Goal: Book appointment/travel/reservation

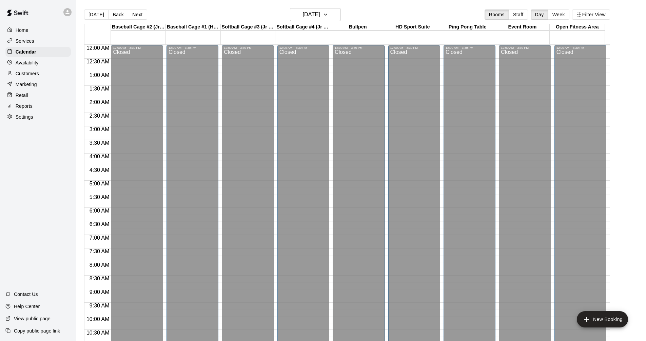
scroll to position [348, 0]
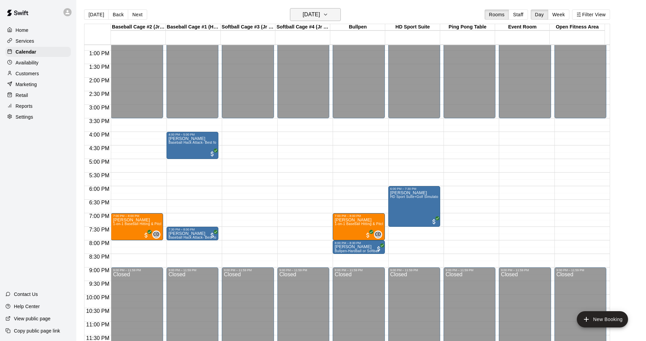
click at [327, 15] on icon "button" at bounding box center [325, 14] width 3 height 1
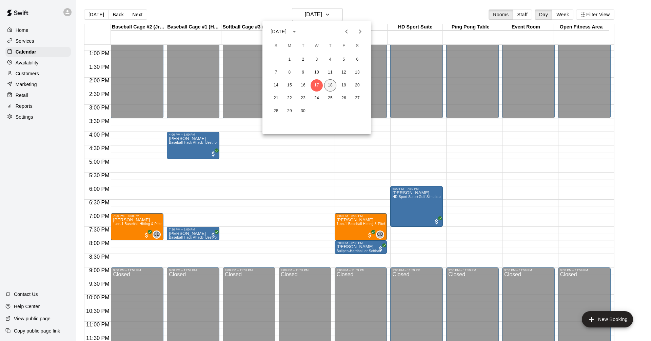
click at [329, 86] on button "18" at bounding box center [330, 85] width 12 height 12
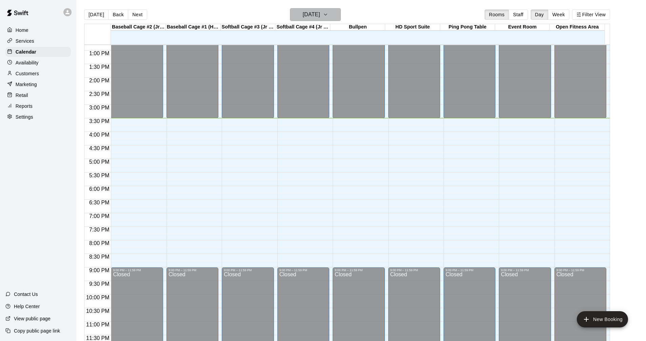
click at [328, 16] on icon "button" at bounding box center [325, 15] width 5 height 8
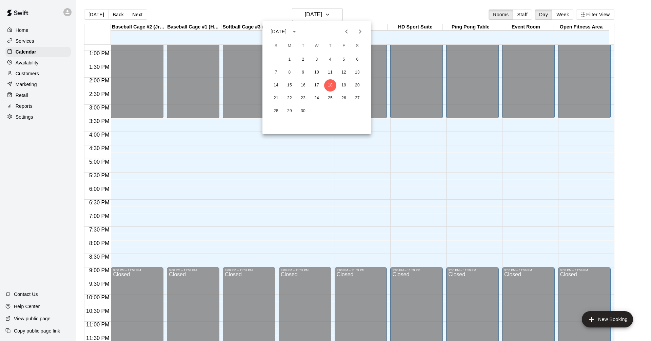
drag, startPoint x: 324, startPoint y: 161, endPoint x: 327, endPoint y: 159, distance: 3.7
click at [326, 159] on div at bounding box center [325, 170] width 651 height 341
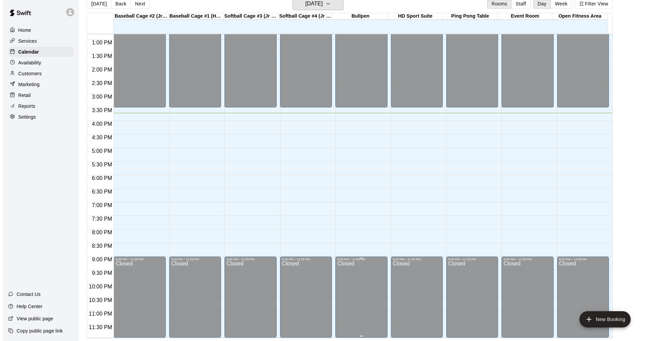
scroll to position [212, 0]
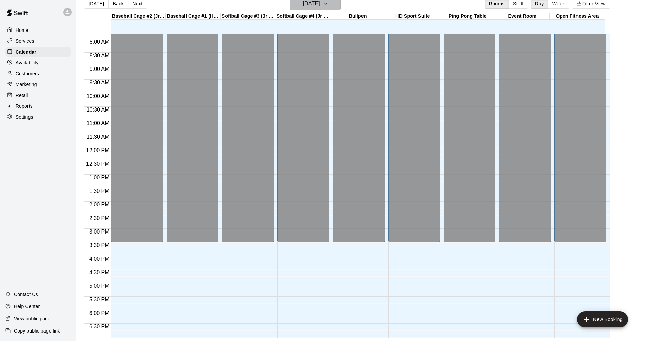
click at [328, 6] on icon "button" at bounding box center [325, 4] width 5 height 8
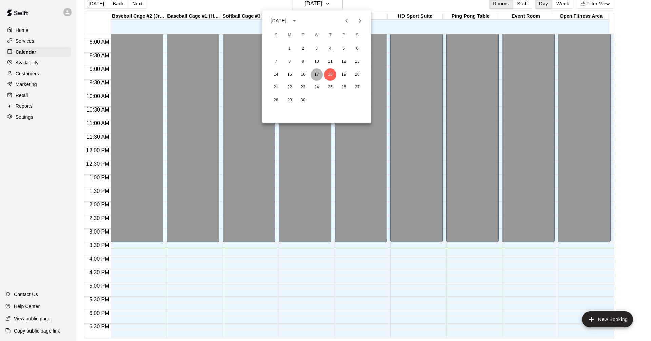
click at [316, 73] on button "17" at bounding box center [317, 75] width 12 height 12
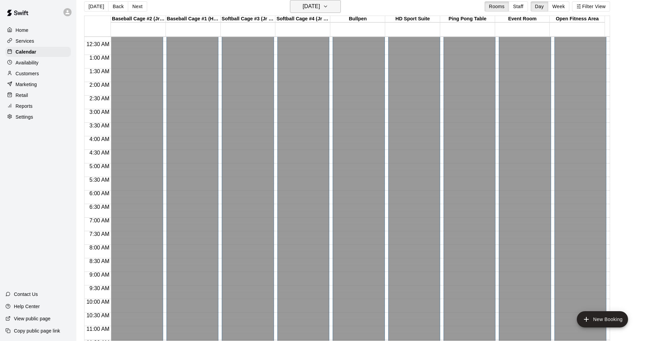
scroll to position [9, 0]
click at [564, 6] on button "Week" at bounding box center [558, 6] width 21 height 10
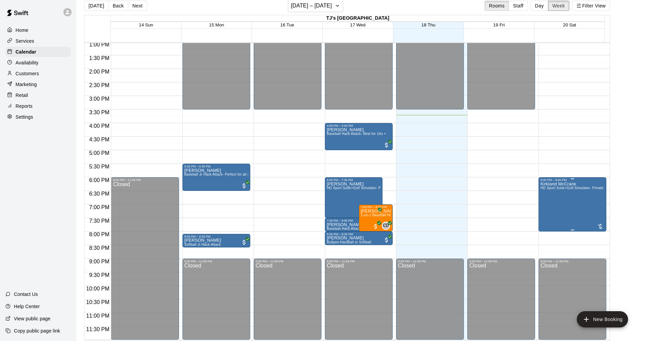
scroll to position [11, 0]
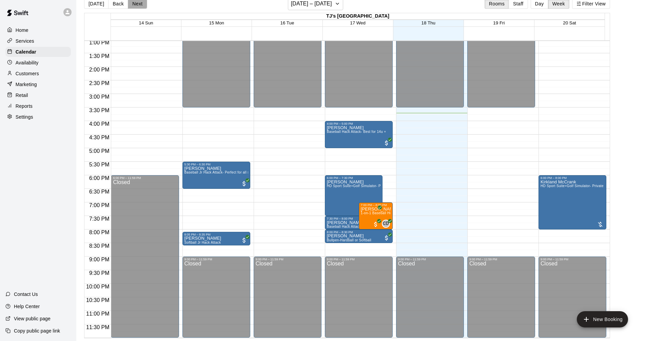
click at [138, 5] on button "Next" at bounding box center [137, 4] width 19 height 10
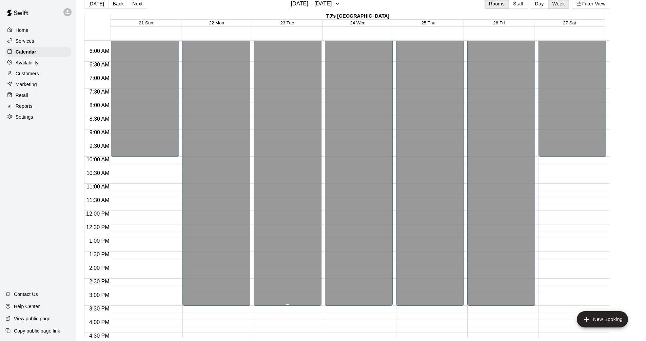
scroll to position [287, 0]
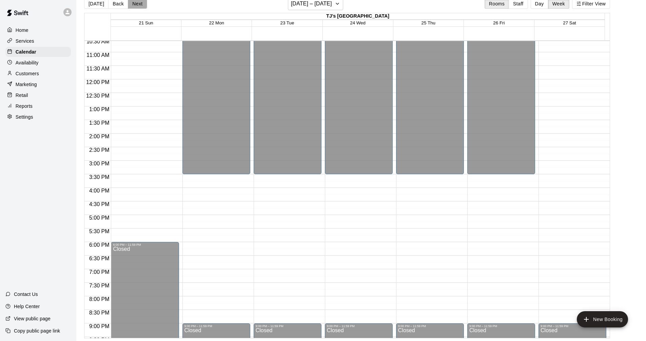
click at [134, 1] on button "Next" at bounding box center [137, 4] width 19 height 10
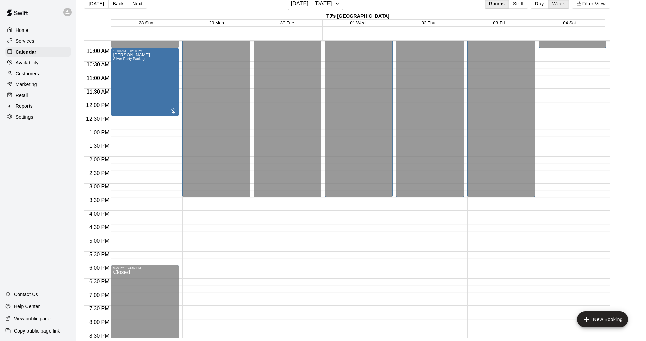
scroll to position [237, 0]
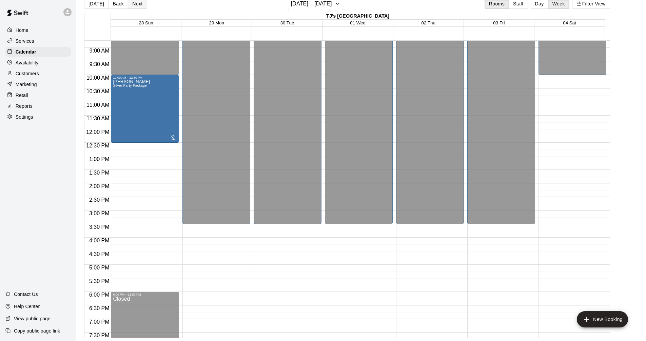
click at [136, 2] on button "Next" at bounding box center [137, 4] width 19 height 10
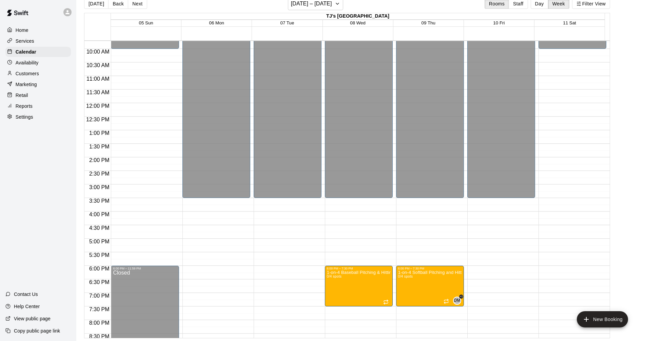
scroll to position [321, 0]
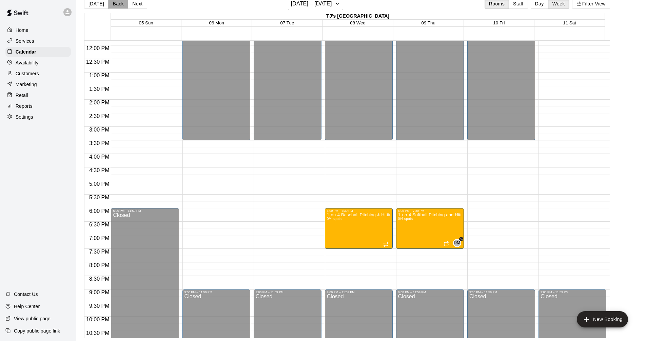
click at [116, 6] on button "Back" at bounding box center [118, 4] width 20 height 10
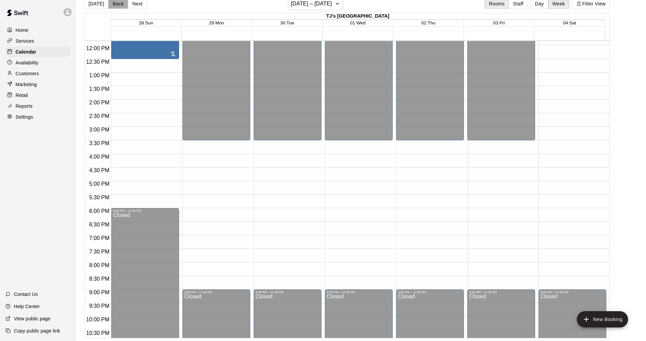
click at [116, 6] on button "Back" at bounding box center [118, 4] width 20 height 10
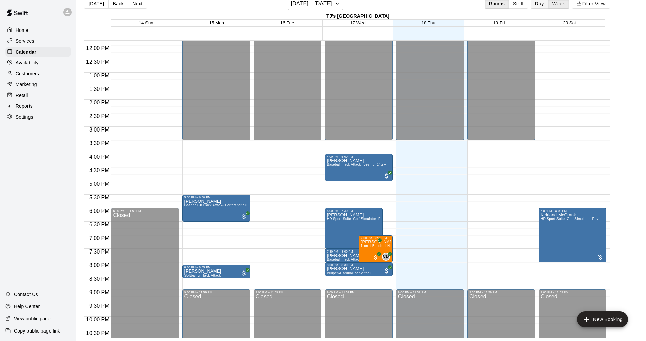
click at [546, 6] on button "Day" at bounding box center [540, 4] width 18 height 10
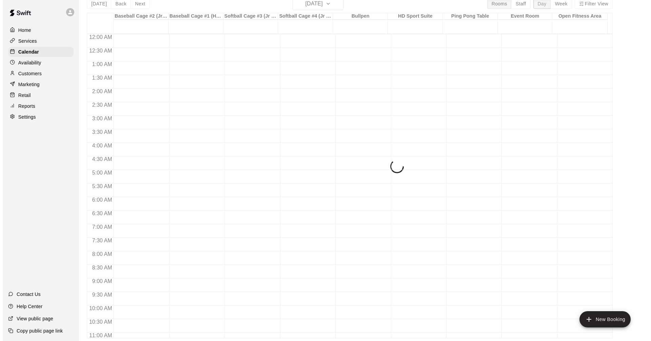
scroll to position [348, 0]
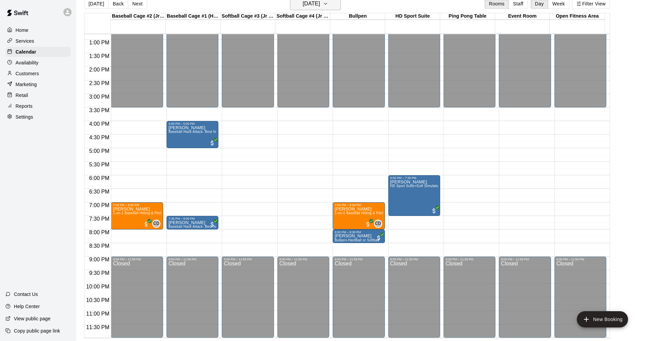
click at [328, 4] on icon "button" at bounding box center [325, 4] width 5 height 8
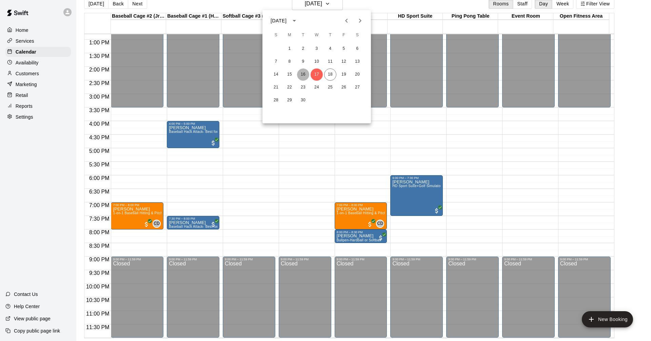
click at [304, 74] on button "16" at bounding box center [303, 75] width 12 height 12
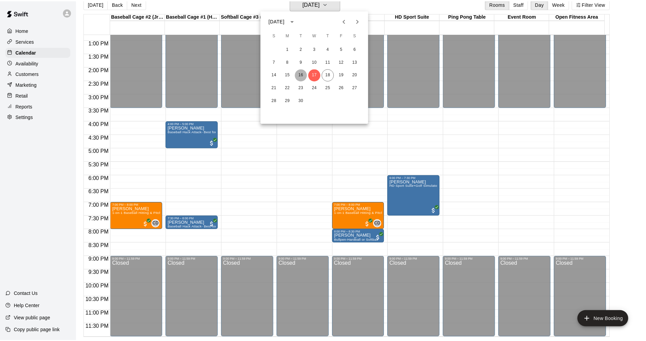
scroll to position [8, 0]
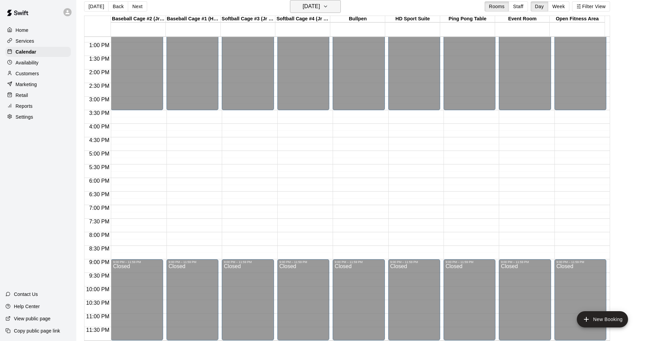
click at [328, 9] on icon "button" at bounding box center [325, 6] width 5 height 8
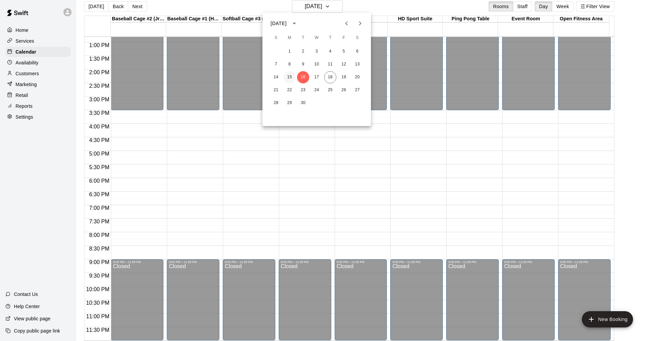
click at [290, 78] on button "15" at bounding box center [290, 77] width 12 height 12
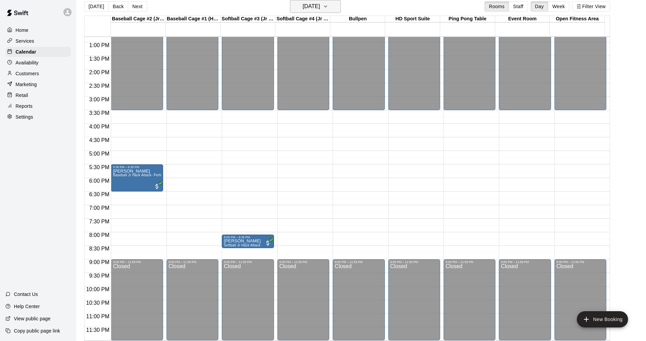
click at [328, 6] on icon "button" at bounding box center [325, 6] width 5 height 8
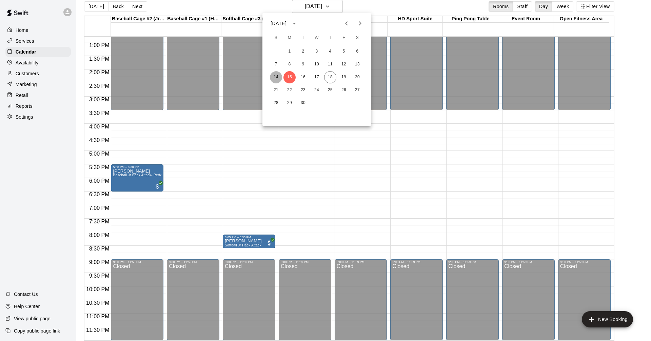
click at [279, 77] on button "14" at bounding box center [276, 77] width 12 height 12
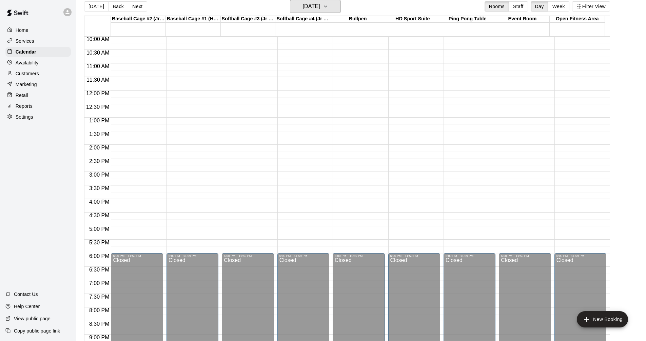
scroll to position [348, 0]
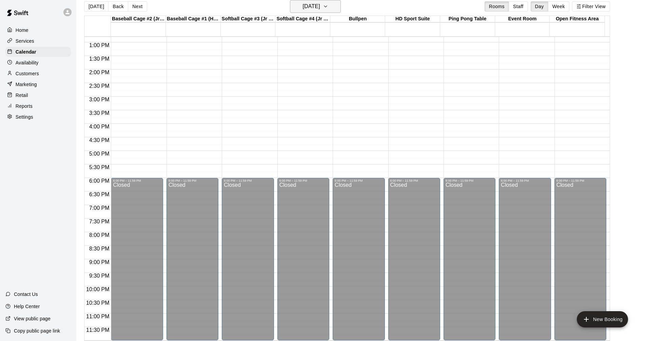
click at [328, 8] on icon "button" at bounding box center [325, 6] width 5 height 8
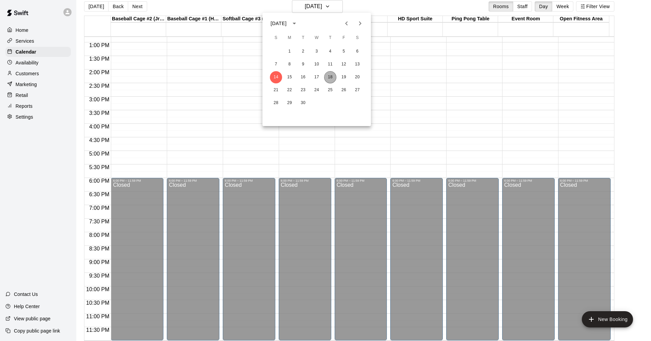
click at [330, 76] on button "18" at bounding box center [330, 77] width 12 height 12
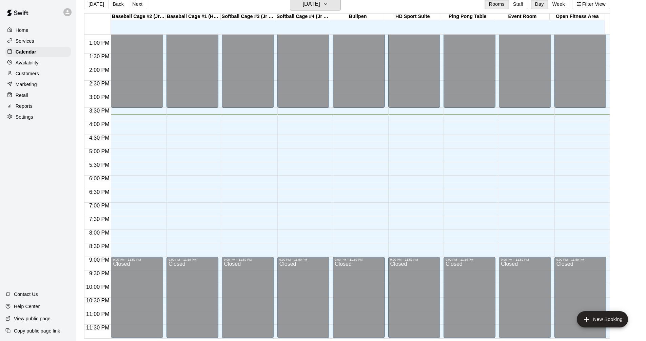
scroll to position [11, 0]
click at [258, 141] on div "12:00 AM – 3:30 PM Closed 9:00 PM – 11:59 PM Closed" at bounding box center [248, 12] width 52 height 651
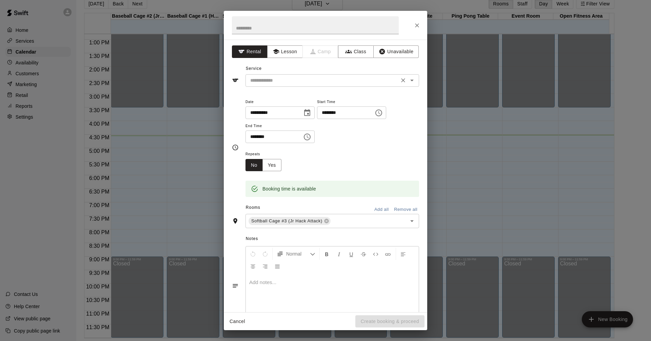
click at [408, 81] on icon "Open" at bounding box center [412, 80] width 8 height 8
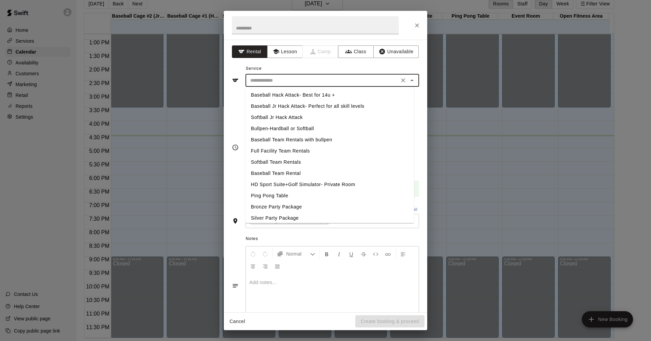
click at [297, 106] on li "Baseball Jr Hack Attack- Perfect for all skill levels" at bounding box center [330, 106] width 169 height 11
type input "**********"
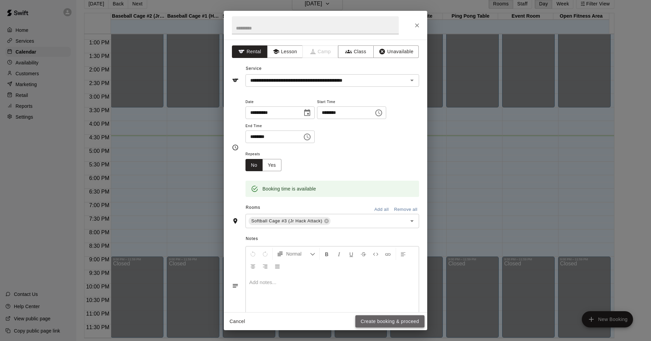
click at [374, 318] on button "Create booking & proceed" at bounding box center [389, 321] width 69 height 13
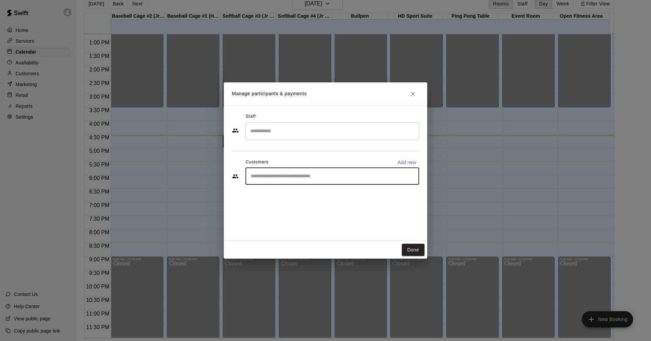
click at [285, 177] on input "Start typing to search customers..." at bounding box center [333, 176] width 168 height 7
click at [412, 163] on p "Add new" at bounding box center [406, 162] width 19 height 7
select select "**"
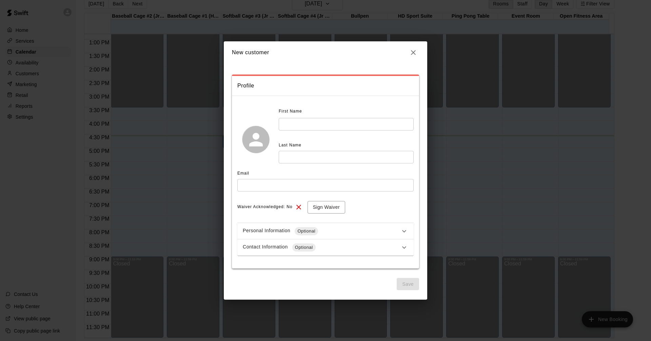
click at [311, 125] on input "text" at bounding box center [346, 124] width 135 height 13
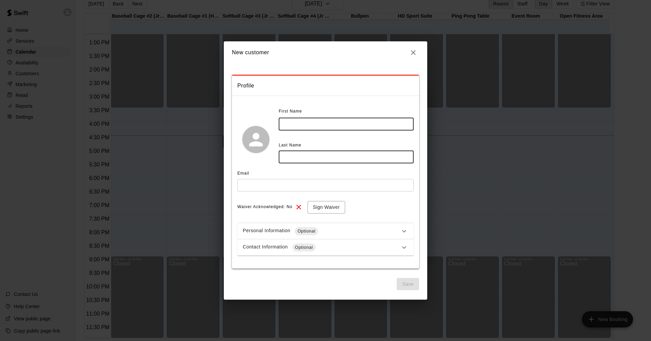
click at [416, 52] on icon "button" at bounding box center [413, 52] width 8 height 8
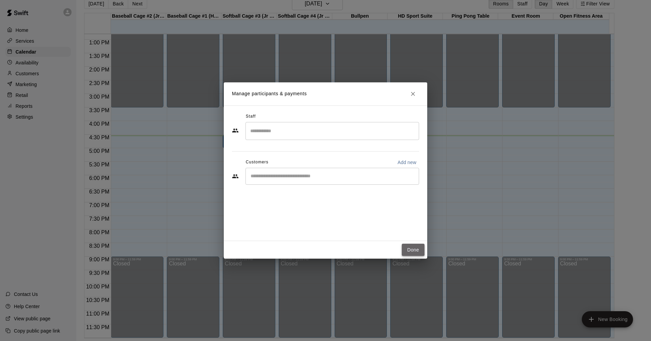
click at [415, 249] on button "Done" at bounding box center [413, 250] width 23 height 13
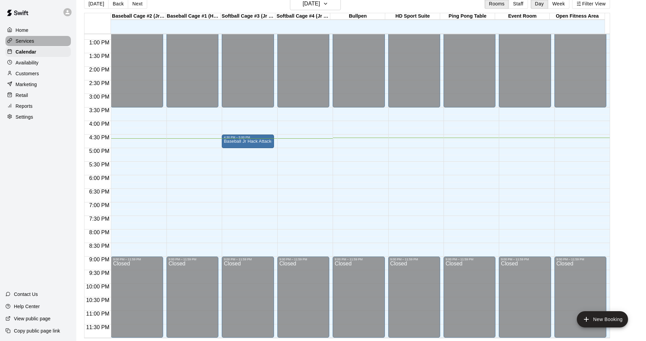
click at [41, 43] on div "Services" at bounding box center [37, 41] width 65 height 10
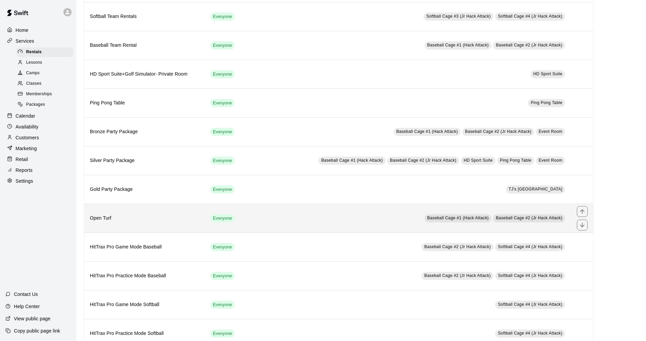
scroll to position [288, 0]
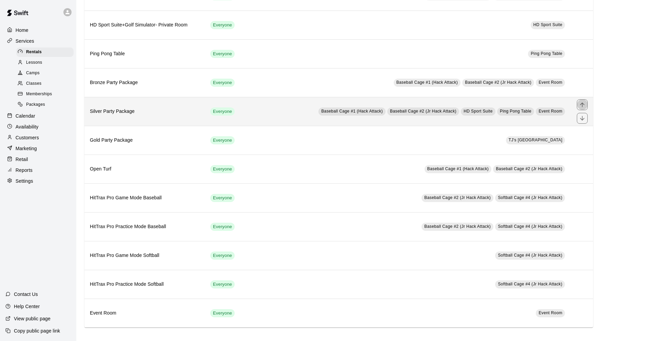
click at [584, 107] on icon "move item up" at bounding box center [582, 104] width 7 height 7
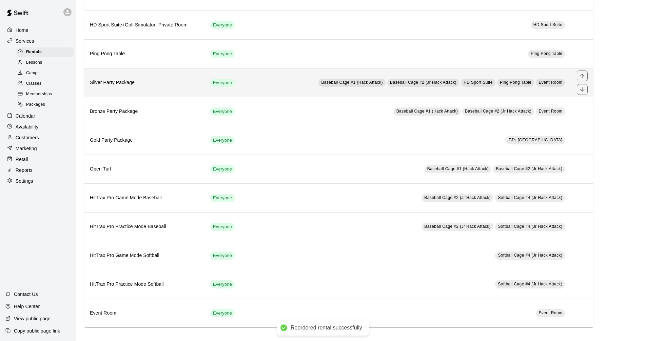
click at [127, 84] on h6 "Silver Party Package" at bounding box center [145, 82] width 110 height 7
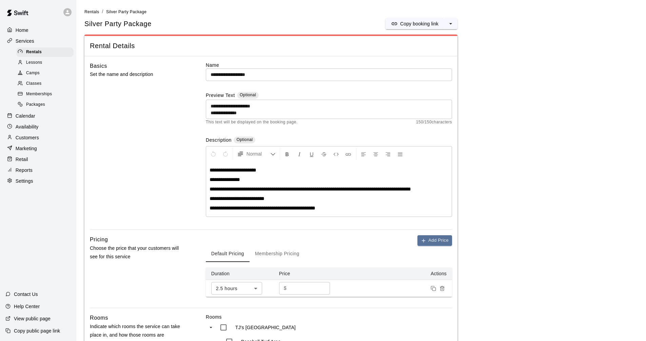
click at [43, 64] on div "Lessons" at bounding box center [44, 62] width 57 height 9
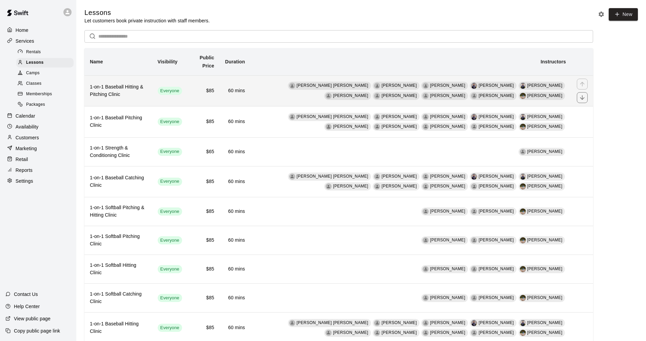
click at [548, 96] on span "[PERSON_NAME]" at bounding box center [544, 95] width 35 height 5
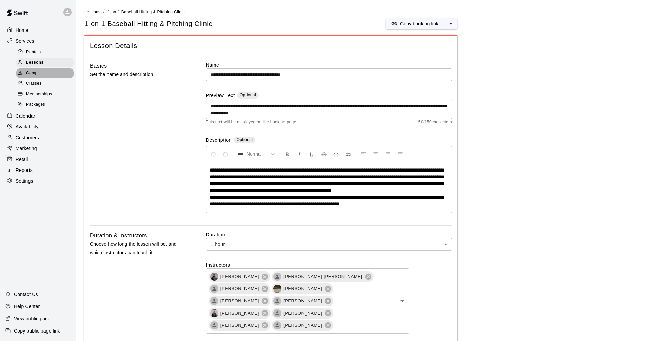
click at [41, 76] on div "Camps" at bounding box center [44, 73] width 57 height 9
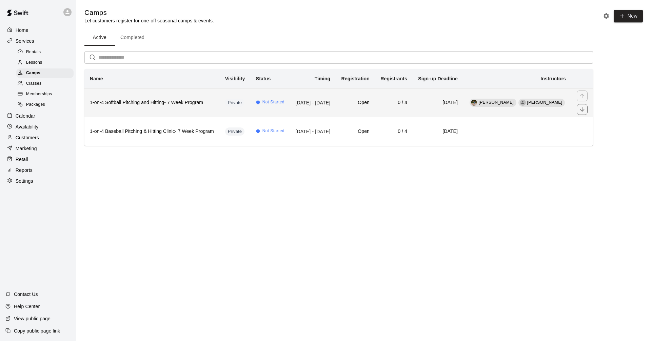
click at [176, 105] on h6 "1-on-4 Softball Pitching and Hitting- 7 Week Program" at bounding box center [152, 102] width 124 height 7
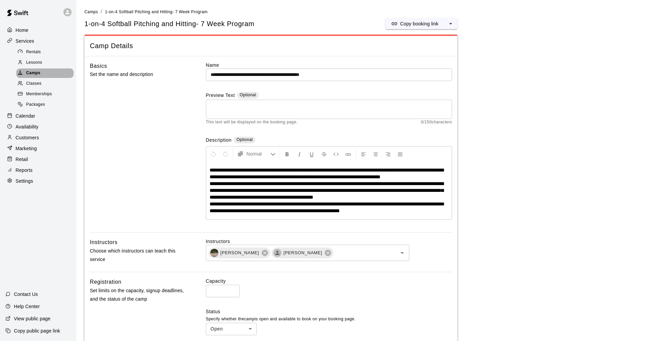
click at [43, 74] on div "Camps" at bounding box center [44, 73] width 57 height 9
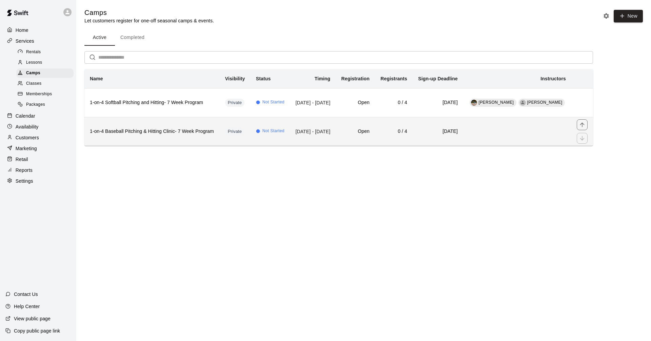
click at [141, 132] on h6 "1-on-4 Baseball Pitching & Hitting Clinic- 7 Week Program" at bounding box center [152, 131] width 124 height 7
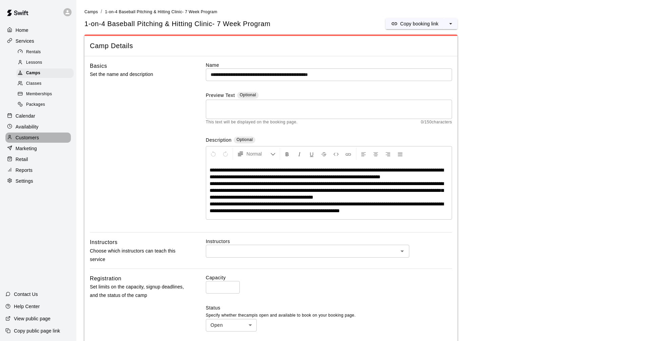
drag, startPoint x: 27, startPoint y: 142, endPoint x: 35, endPoint y: 141, distance: 7.3
click at [28, 141] on p "Customers" at bounding box center [27, 137] width 23 height 7
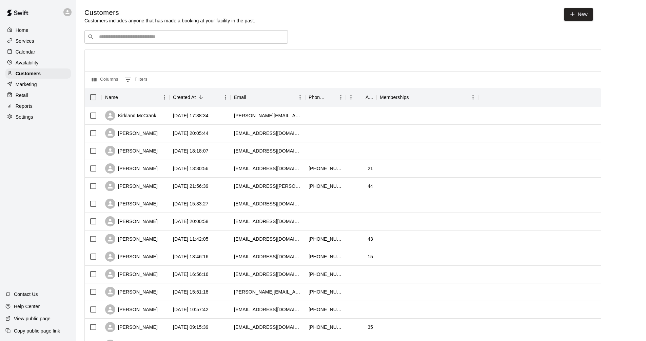
click at [31, 44] on p "Services" at bounding box center [25, 41] width 19 height 7
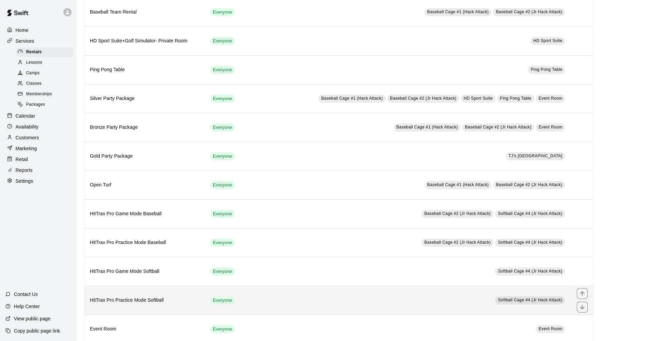
scroll to position [288, 0]
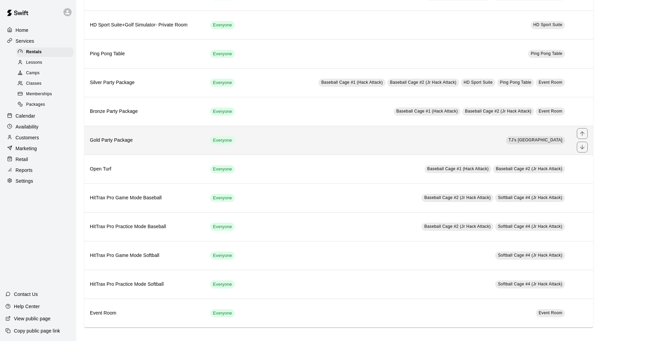
click at [134, 141] on h6 "Gold Party Package" at bounding box center [145, 140] width 110 height 7
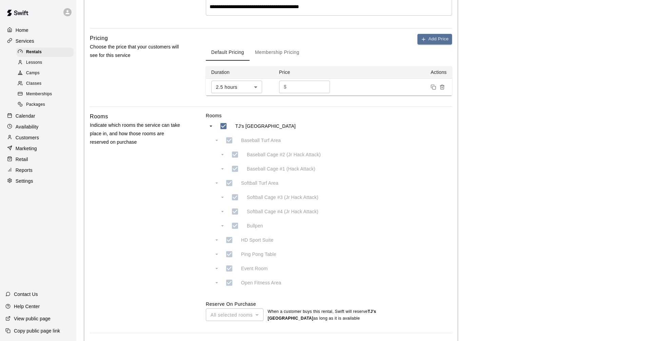
scroll to position [271, 0]
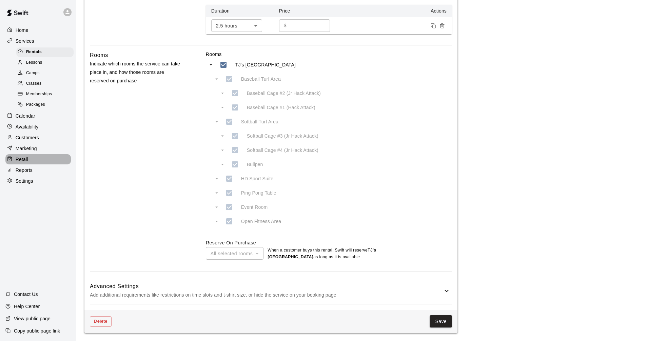
click at [25, 163] on p "Retail" at bounding box center [22, 159] width 13 height 7
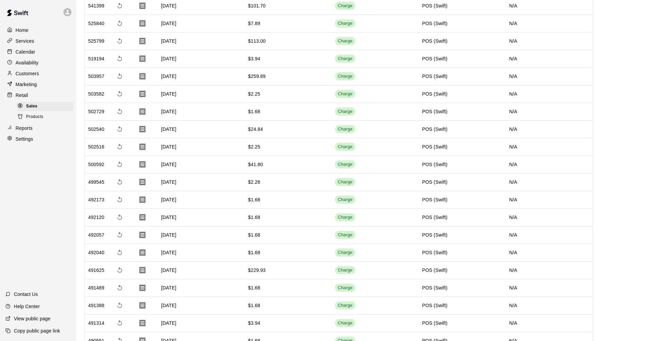
scroll to position [136, 0]
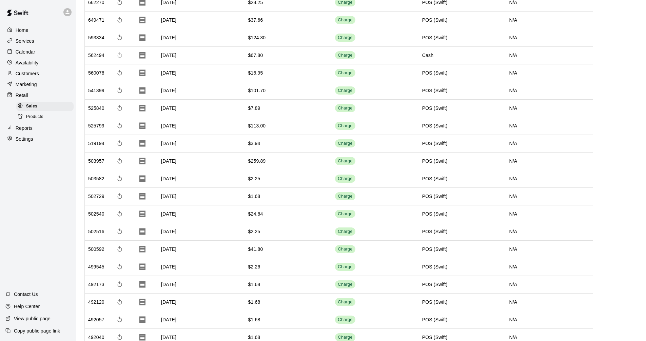
click at [30, 55] on p "Calendar" at bounding box center [26, 51] width 20 height 7
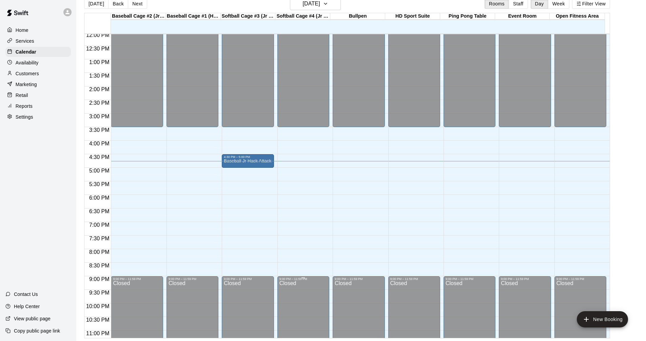
scroll to position [348, 0]
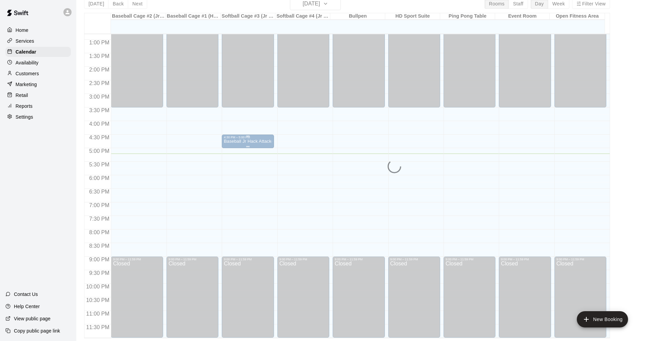
click at [244, 141] on p "Baseball Jr Hack Attack- Perfect for all skill levels" at bounding box center [248, 141] width 48 height 0
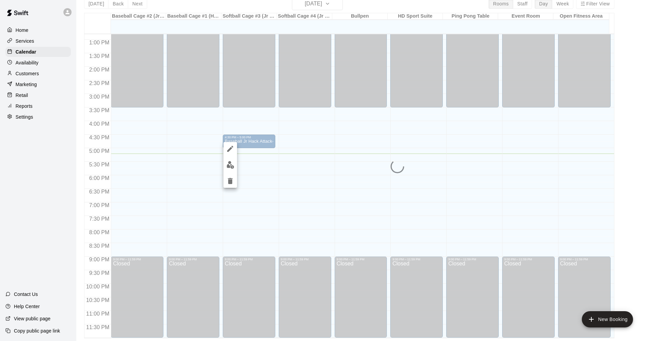
click at [250, 142] on div at bounding box center [325, 170] width 651 height 341
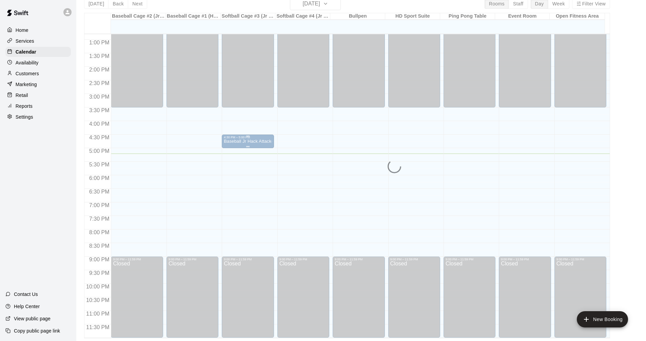
click at [255, 141] on p "Baseball Jr Hack Attack- Perfect for all skill levels" at bounding box center [248, 141] width 48 height 0
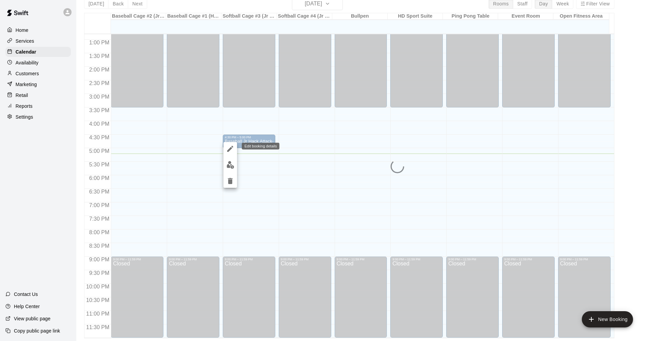
click at [231, 149] on icon "edit" at bounding box center [230, 149] width 6 height 6
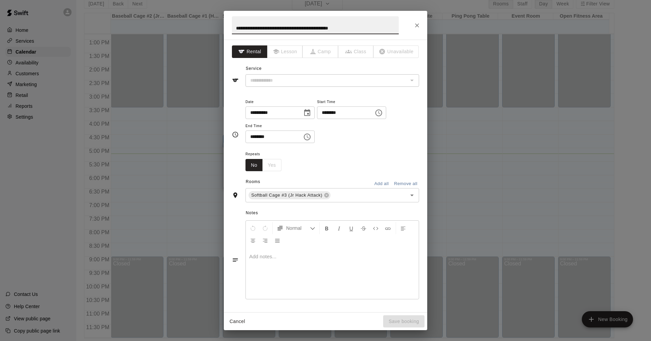
type input "**********"
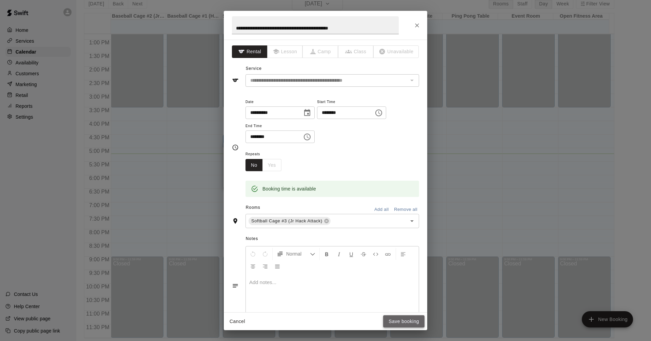
click at [409, 323] on button "Save booking" at bounding box center [403, 321] width 41 height 13
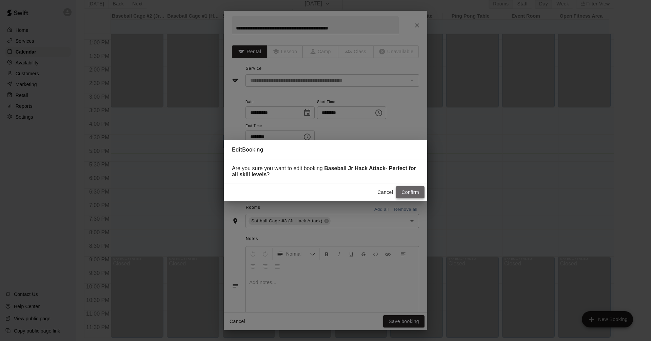
click at [411, 191] on button "Confirm" at bounding box center [410, 192] width 28 height 13
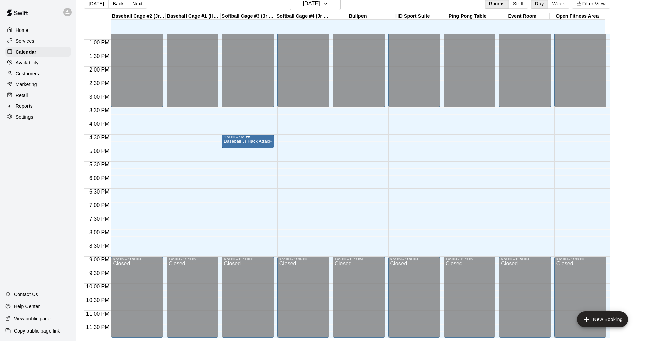
click at [248, 145] on div "Baseball Jr Hack Attack- Perfect for all skill levels" at bounding box center [248, 309] width 48 height 341
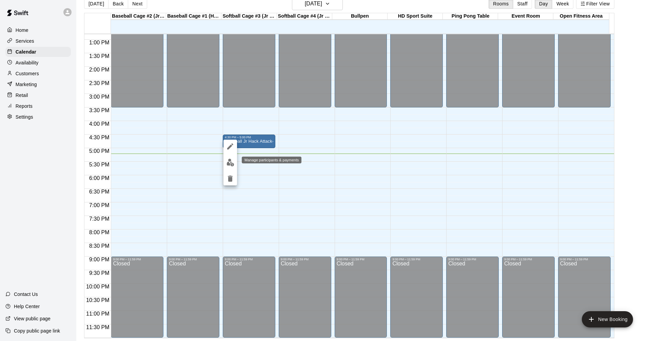
click at [227, 161] on img "edit" at bounding box center [231, 163] width 8 height 8
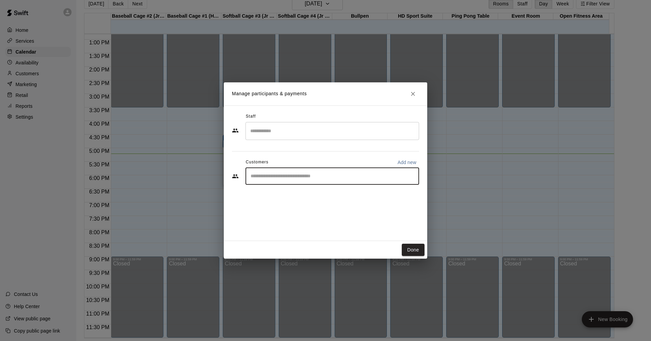
click at [290, 178] on input "Start typing to search customers..." at bounding box center [333, 176] width 168 height 7
click at [404, 164] on p "Add new" at bounding box center [406, 162] width 19 height 7
select select "**"
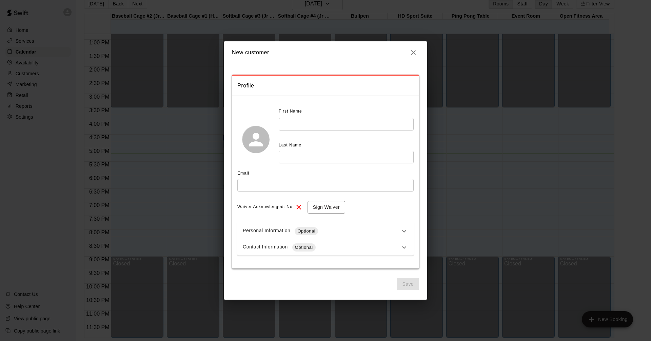
click at [411, 52] on icon "button" at bounding box center [413, 52] width 8 height 8
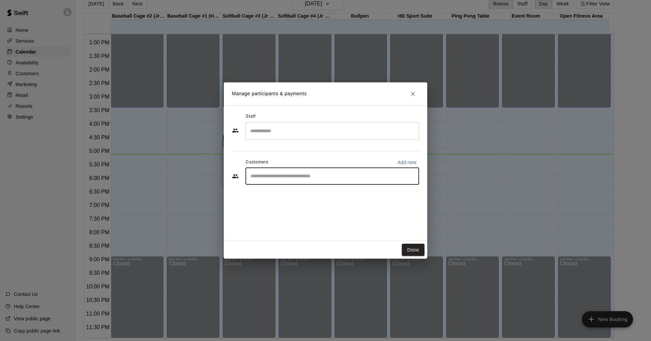
click at [277, 176] on input "Start typing to search customers..." at bounding box center [333, 176] width 168 height 7
type input "*"
type input "****"
click at [270, 196] on div "Ahad Bhai [EMAIL_ADDRESS][DOMAIN_NAME]" at bounding box center [301, 196] width 73 height 15
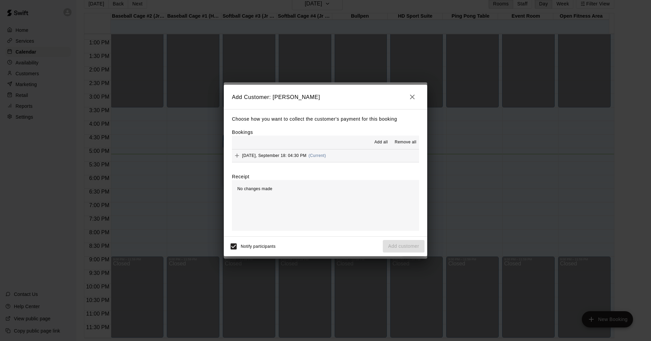
click at [397, 245] on div "Notify participants Add customer" at bounding box center [326, 246] width 198 height 14
click at [400, 250] on div "Notify participants Add customer" at bounding box center [326, 246] width 198 height 14
click at [411, 100] on icon "button" at bounding box center [412, 97] width 8 height 8
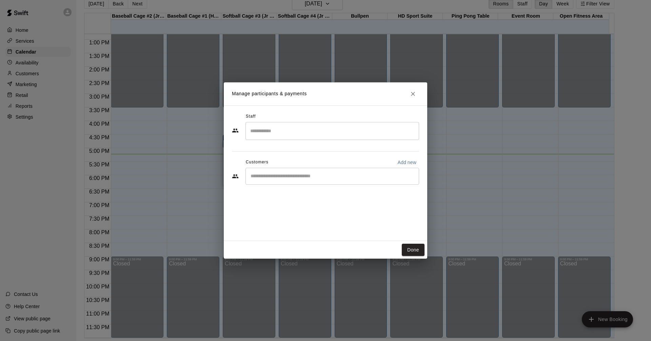
click at [286, 176] on input "Start typing to search customers..." at bounding box center [333, 176] width 168 height 7
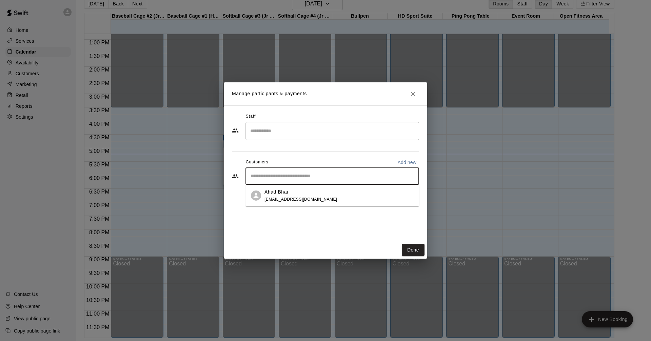
click at [278, 194] on p "Ahad Bhai" at bounding box center [277, 192] width 24 height 7
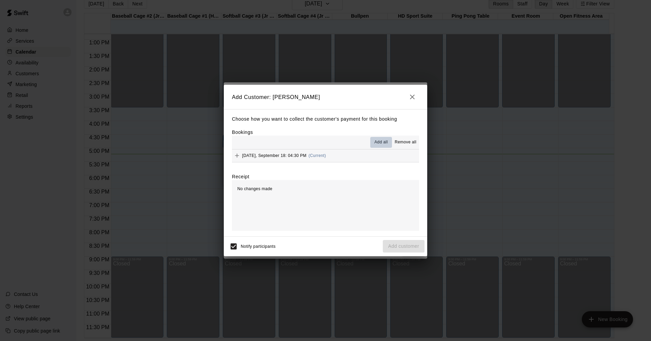
click at [379, 142] on span "Add all" at bounding box center [381, 142] width 14 height 7
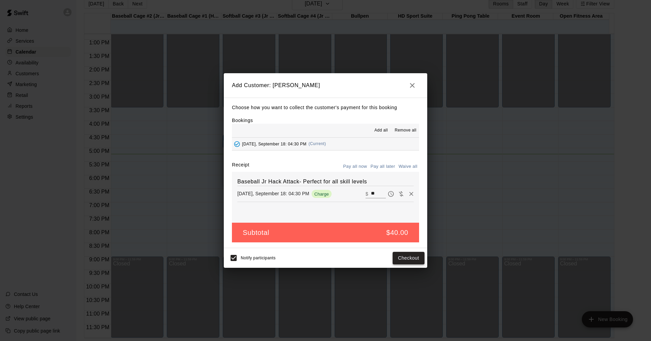
click at [406, 261] on button "Checkout" at bounding box center [409, 258] width 32 height 13
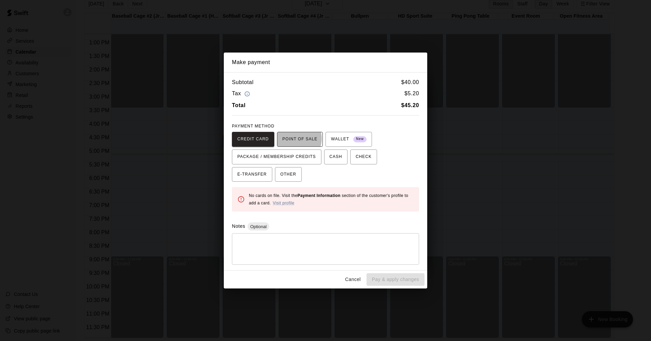
click at [294, 139] on span "POINT OF SALE" at bounding box center [300, 139] width 35 height 11
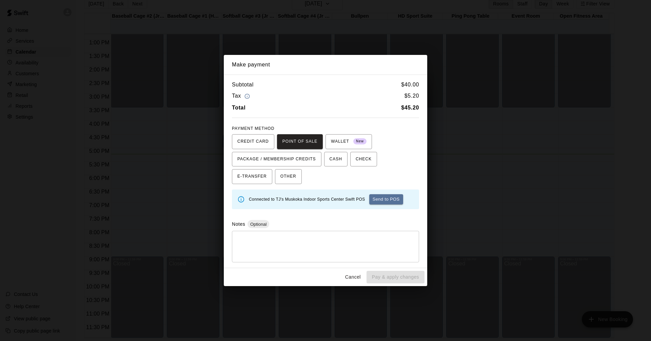
click at [387, 201] on button "Send to POS" at bounding box center [386, 199] width 34 height 10
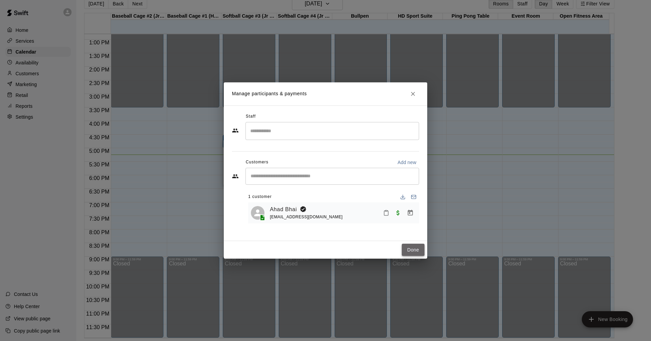
click at [414, 252] on button "Done" at bounding box center [413, 250] width 23 height 13
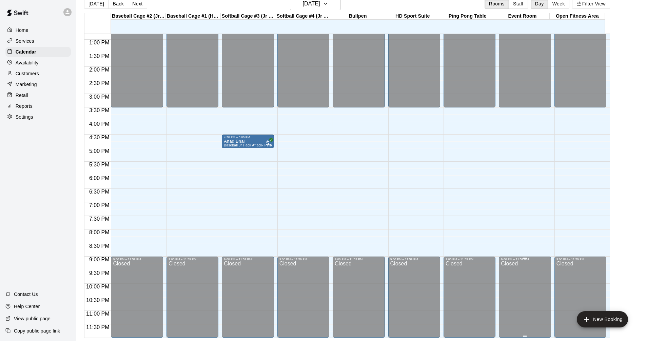
drag, startPoint x: 524, startPoint y: 268, endPoint x: 513, endPoint y: 217, distance: 51.5
click at [524, 267] on div "Closed" at bounding box center [525, 300] width 48 height 79
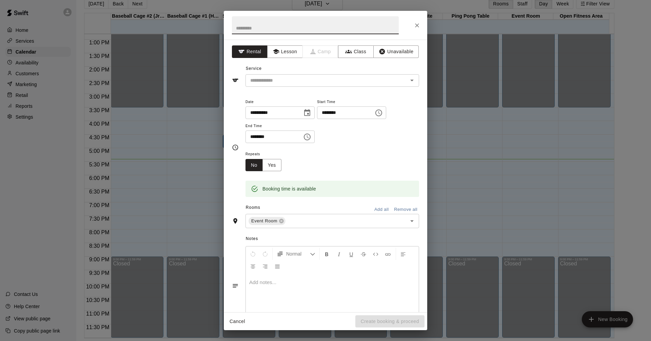
click at [511, 160] on div "**********" at bounding box center [325, 170] width 651 height 341
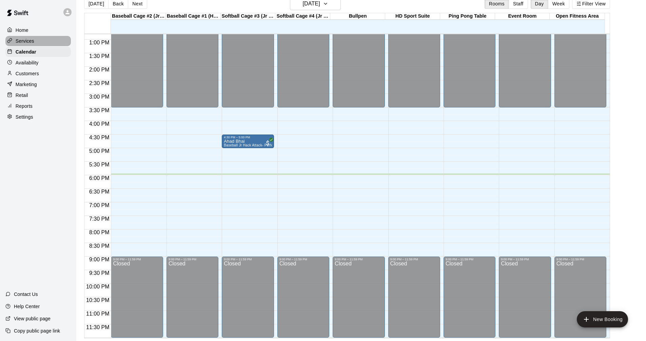
click at [24, 39] on p "Services" at bounding box center [25, 41] width 19 height 7
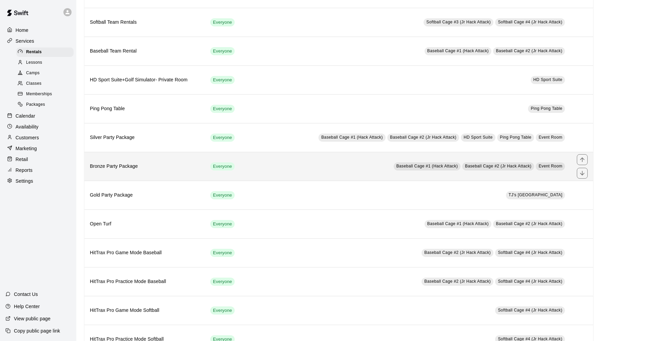
scroll to position [220, 0]
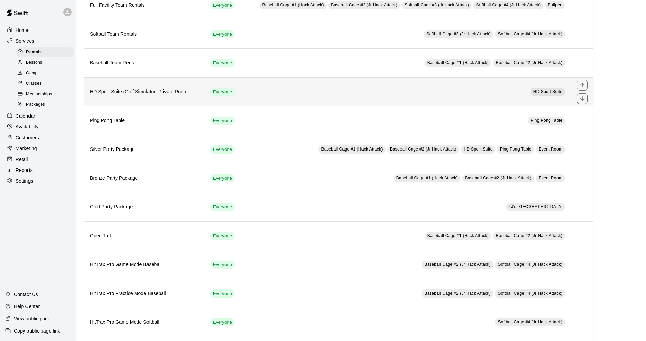
click at [147, 96] on h6 "HD Sport Suite+Golf Simulator- Private Room" at bounding box center [145, 91] width 110 height 7
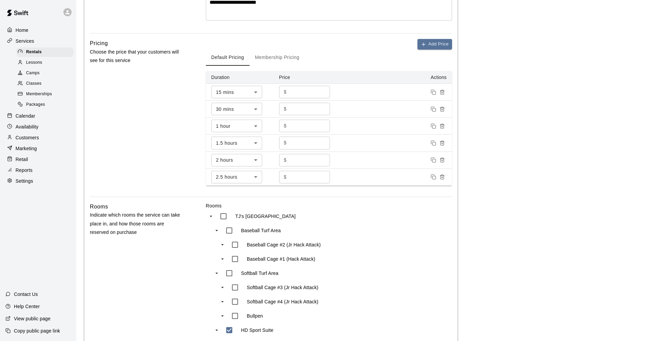
scroll to position [271, 0]
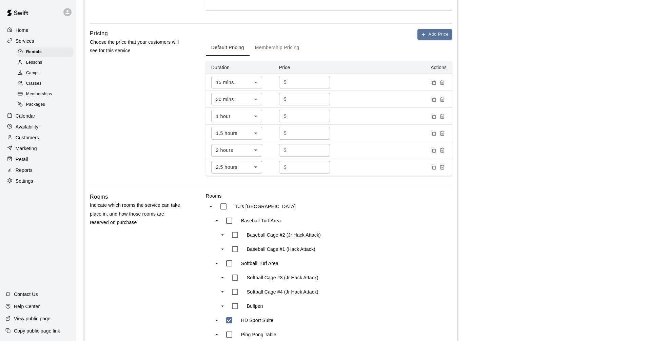
click at [24, 117] on p "Calendar" at bounding box center [26, 116] width 20 height 7
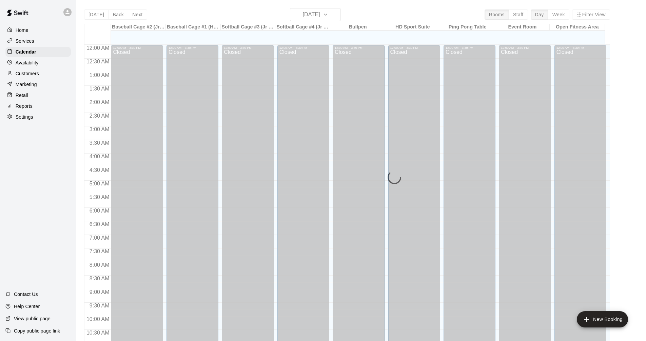
scroll to position [327, 0]
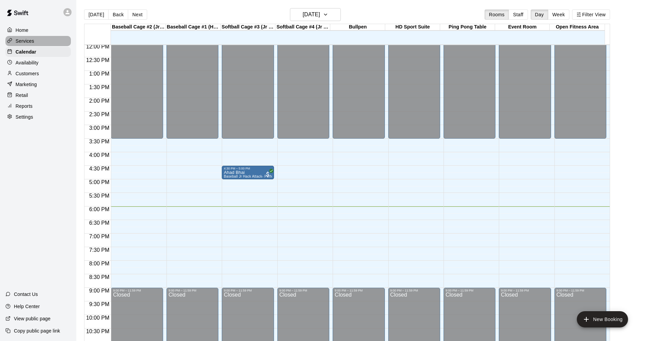
click at [29, 44] on p "Services" at bounding box center [25, 41] width 19 height 7
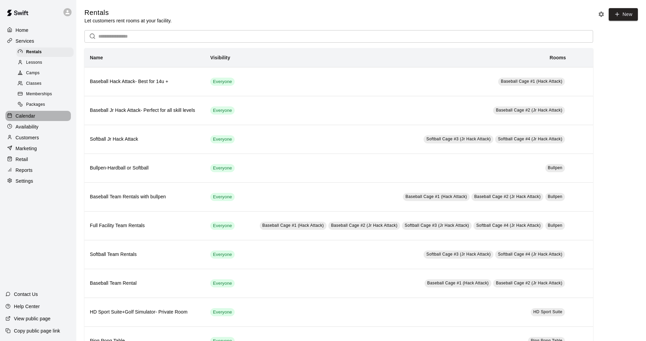
click at [33, 117] on p "Calendar" at bounding box center [26, 116] width 20 height 7
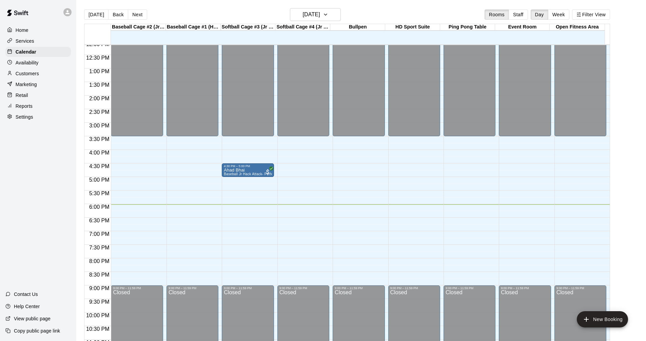
scroll to position [314, 0]
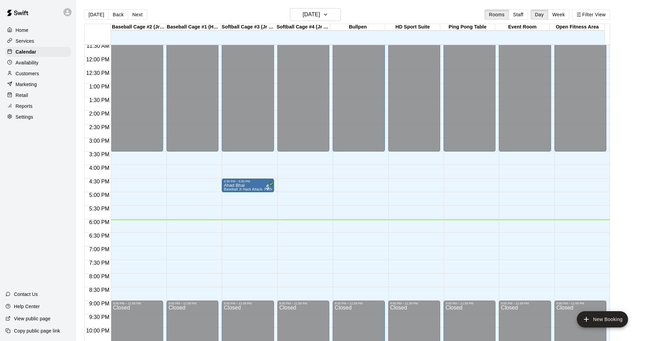
click at [145, 28] on div "Baseball Cage #2 (Jr Hack Attack)" at bounding box center [138, 27] width 55 height 6
click at [122, 186] on div "12:00 AM – 3:30 PM Closed 9:00 PM – 11:59 PM Closed" at bounding box center [137, 56] width 52 height 651
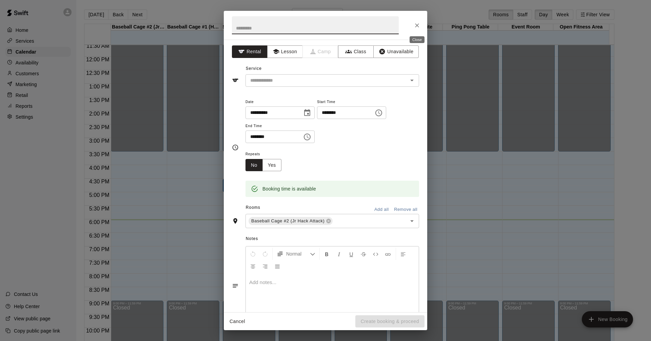
click at [416, 26] on icon "Close" at bounding box center [417, 25] width 7 height 7
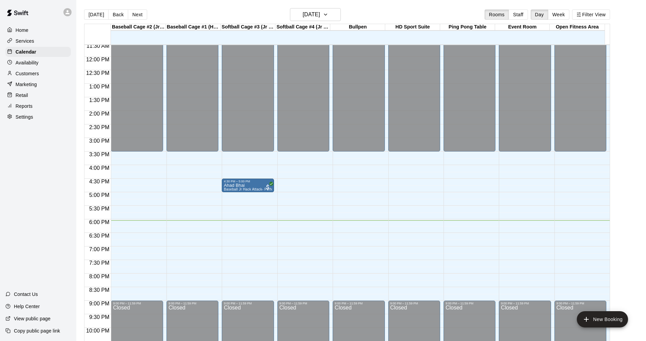
click at [242, 201] on div "12:00 AM – 3:30 PM Closed 4:30 PM – 5:00 PM Ahad Bhai Baseball Jr Hack Attack- …" at bounding box center [248, 56] width 52 height 651
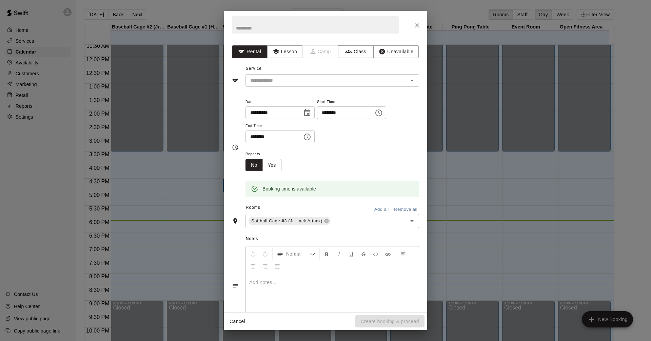
click at [185, 214] on div "**********" at bounding box center [325, 170] width 651 height 341
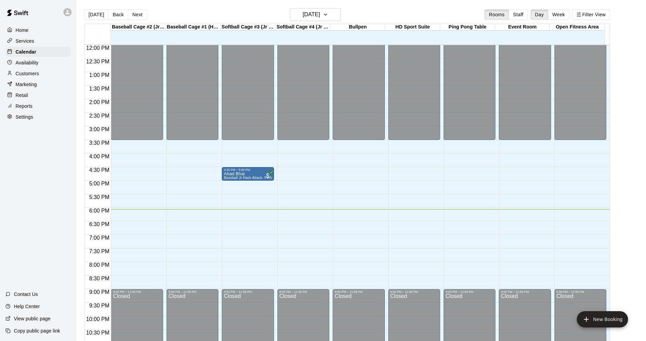
scroll to position [280, 0]
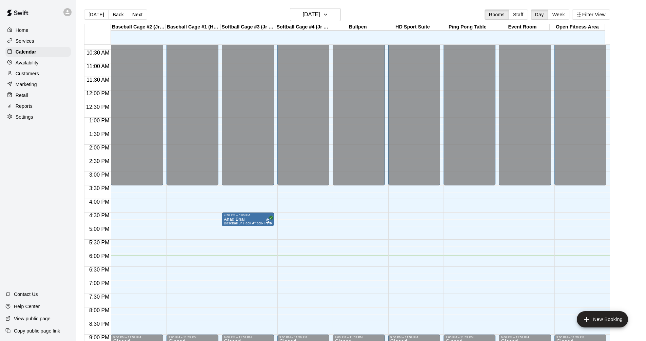
click at [29, 77] on p "Customers" at bounding box center [27, 73] width 23 height 7
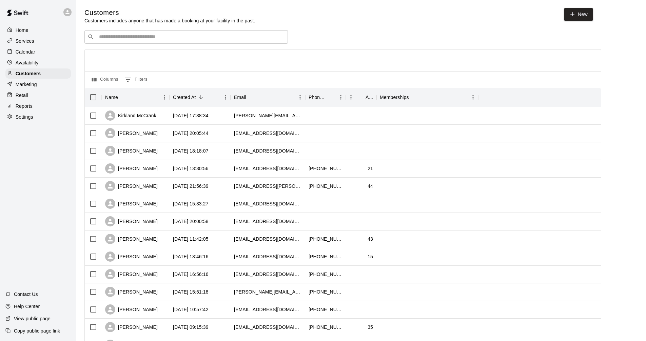
click at [141, 38] on input "Search customers by name or email" at bounding box center [191, 37] width 188 height 7
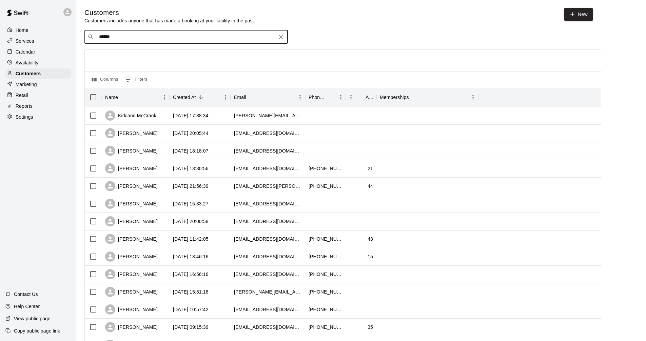
type input "*******"
click at [127, 52] on p "[PERSON_NAME]" at bounding box center [123, 51] width 41 height 7
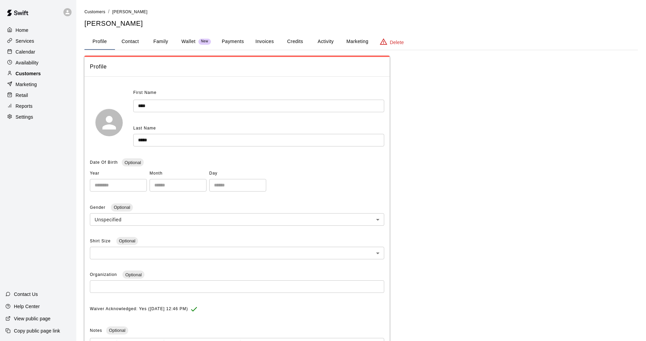
drag, startPoint x: 30, startPoint y: 79, endPoint x: 33, endPoint y: 75, distance: 5.4
click at [30, 79] on div "Customers" at bounding box center [37, 74] width 65 height 10
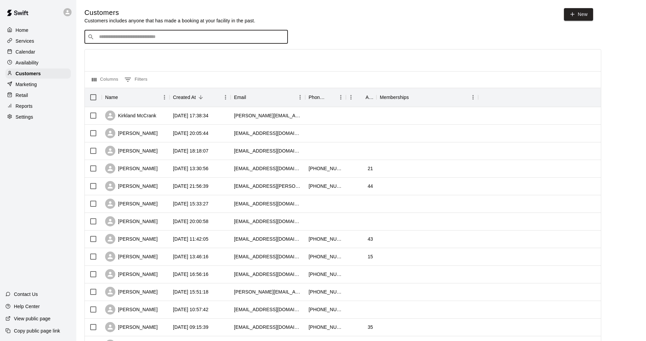
drag, startPoint x: 117, startPoint y: 39, endPoint x: 116, endPoint y: 36, distance: 3.7
click at [117, 38] on input "Search customers by name or email" at bounding box center [191, 37] width 188 height 7
type input "*******"
click at [109, 59] on span "[DOMAIN_NAME][EMAIL_ADDRESS][DOMAIN_NAME]" at bounding box center [156, 59] width 107 height 5
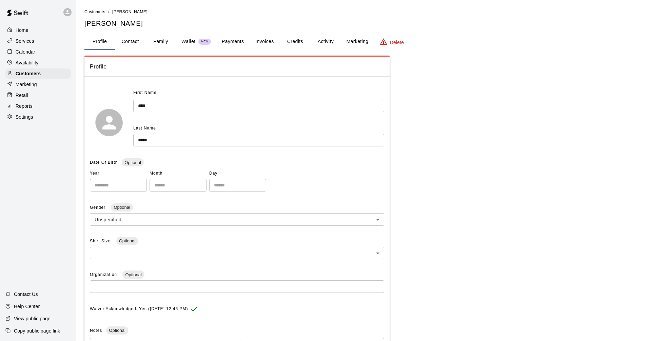
click at [188, 41] on p "Wallet" at bounding box center [188, 41] width 14 height 7
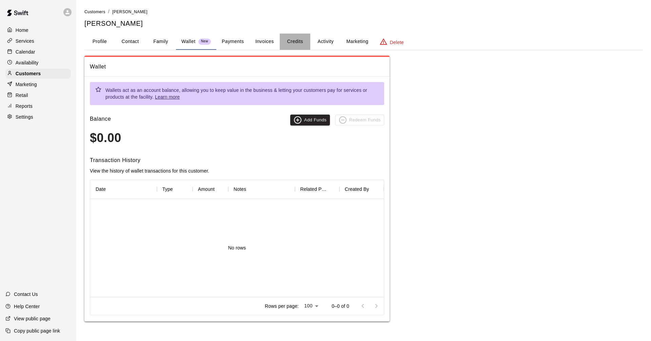
click at [299, 42] on button "Credits" at bounding box center [295, 42] width 31 height 16
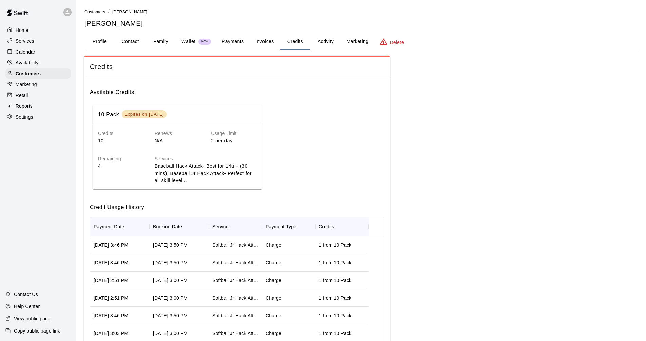
click at [19, 64] on p "Availability" at bounding box center [27, 62] width 23 height 7
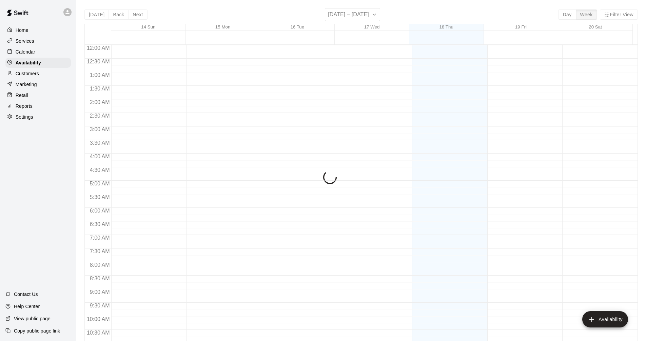
scroll to position [348, 0]
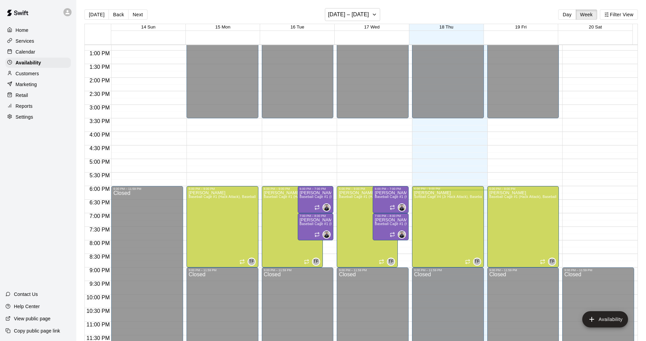
click at [28, 52] on p "Calendar" at bounding box center [26, 51] width 20 height 7
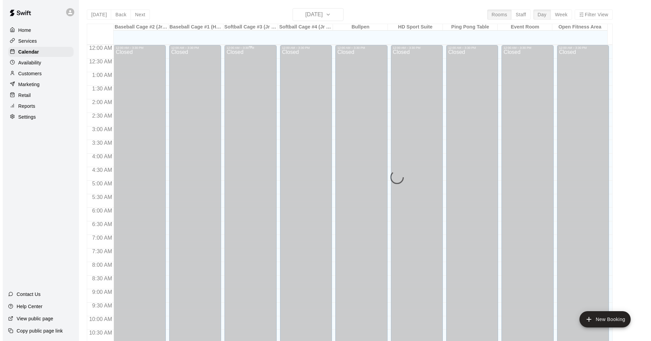
scroll to position [327, 0]
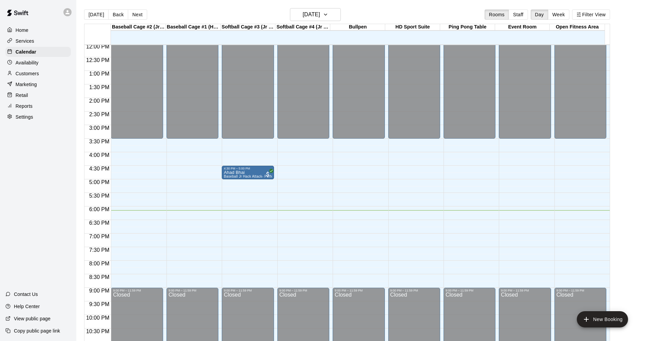
click at [127, 215] on div "12:00 AM – 3:30 PM Closed 9:00 PM – 11:59 PM Closed" at bounding box center [137, 43] width 52 height 651
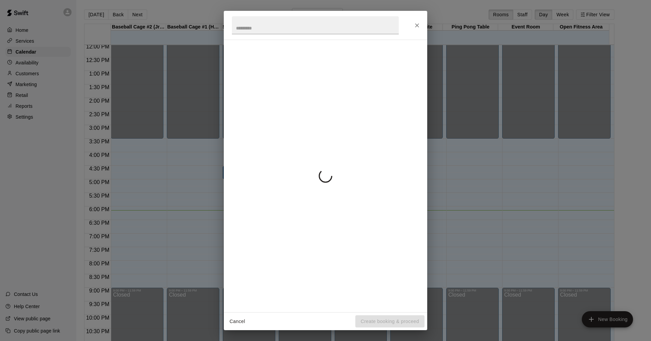
click at [127, 215] on div "Cancel Create booking & proceed" at bounding box center [325, 170] width 651 height 341
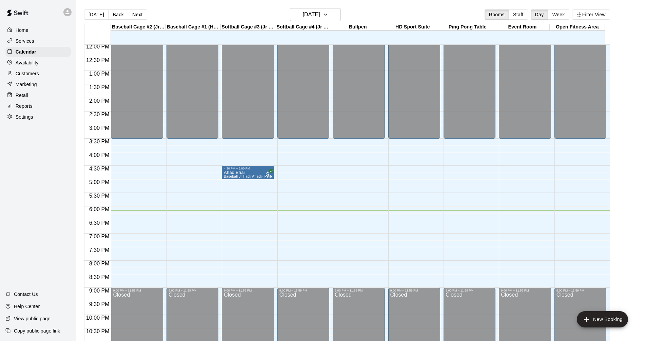
click at [129, 215] on div "12:00 AM – 3:30 PM Closed 9:00 PM – 11:59 PM Closed" at bounding box center [137, 43] width 52 height 651
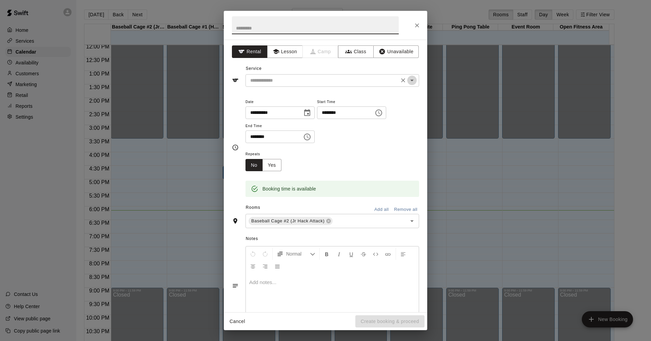
click at [408, 83] on icon "Open" at bounding box center [412, 80] width 8 height 8
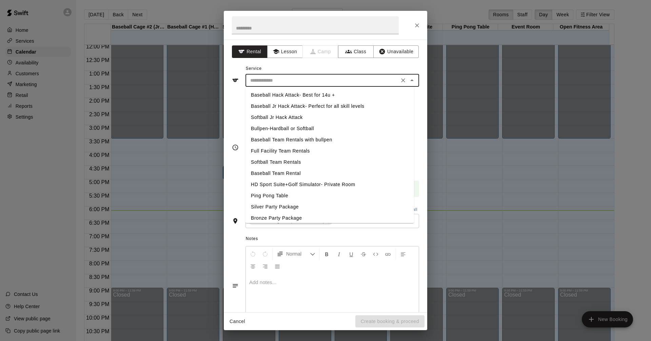
click at [335, 106] on li "Baseball Jr Hack Attack- Perfect for all skill levels" at bounding box center [330, 106] width 169 height 11
type input "**********"
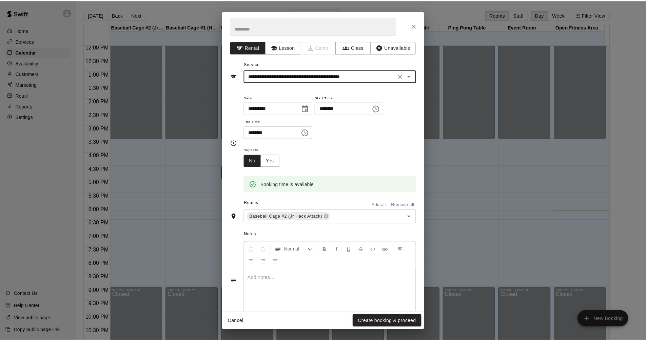
scroll to position [25, 0]
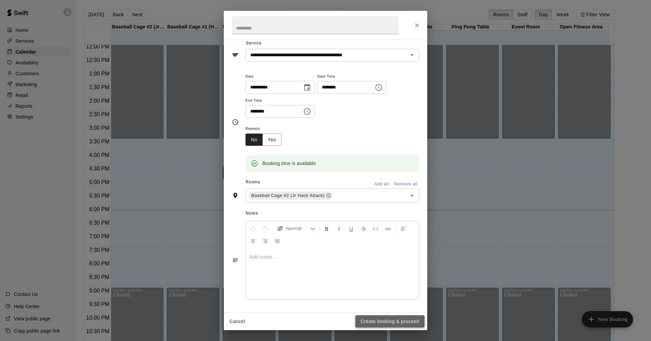
click at [374, 322] on button "Create booking & proceed" at bounding box center [389, 321] width 69 height 13
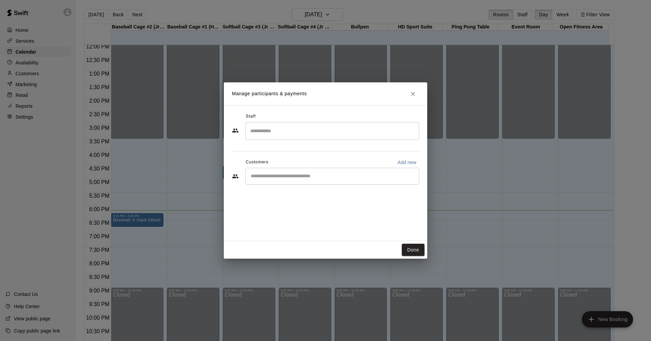
click at [270, 174] on input "Start typing to search customers..." at bounding box center [333, 176] width 168 height 7
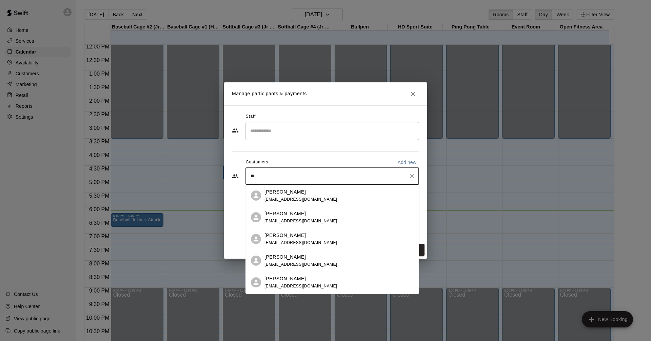
type input "***"
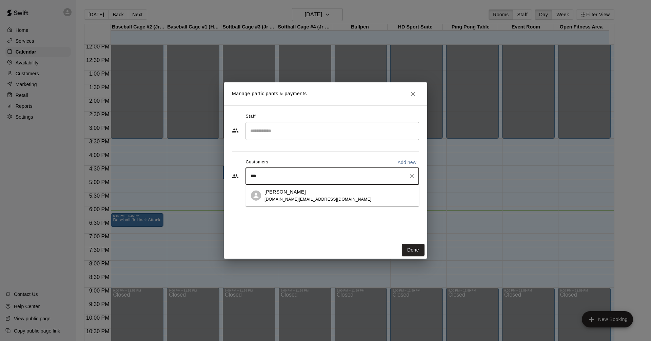
click at [275, 195] on p "[PERSON_NAME]" at bounding box center [285, 192] width 41 height 7
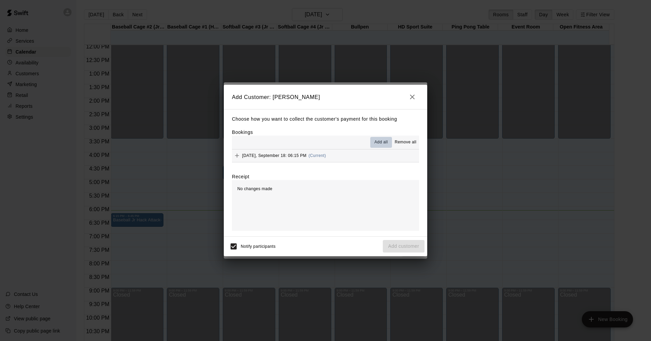
click at [381, 143] on span "Add all" at bounding box center [381, 142] width 14 height 7
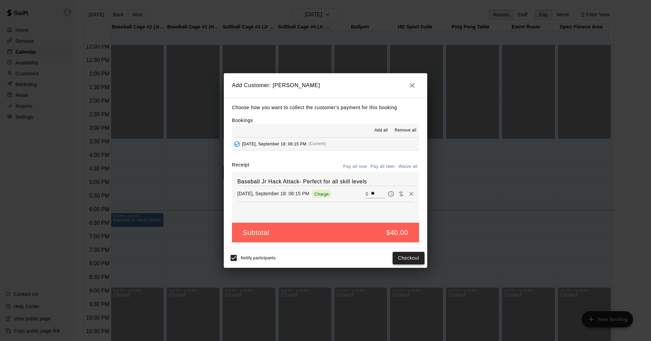
click at [409, 257] on button "Checkout" at bounding box center [409, 258] width 32 height 13
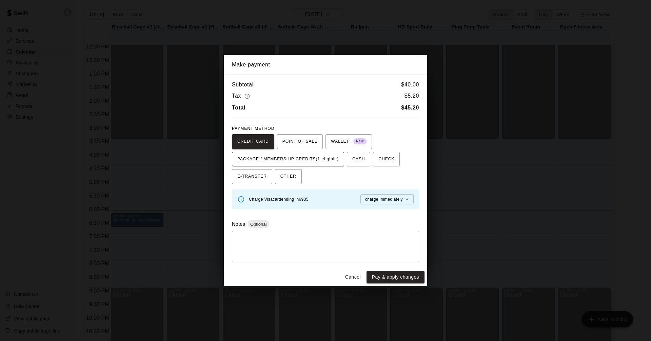
click at [299, 158] on span "PACKAGE / MEMBERSHIP CREDITS (1 eligible)" at bounding box center [287, 159] width 101 height 11
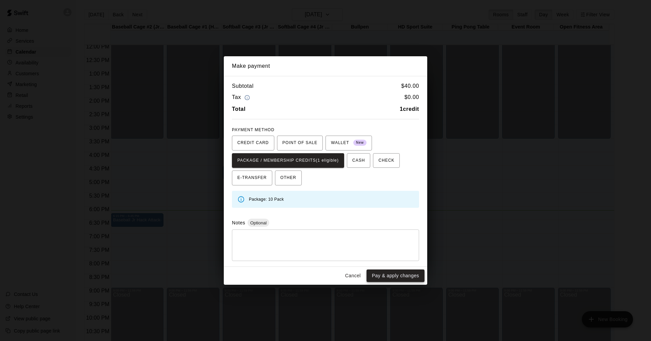
click at [397, 276] on button "Pay & apply changes" at bounding box center [396, 276] width 58 height 13
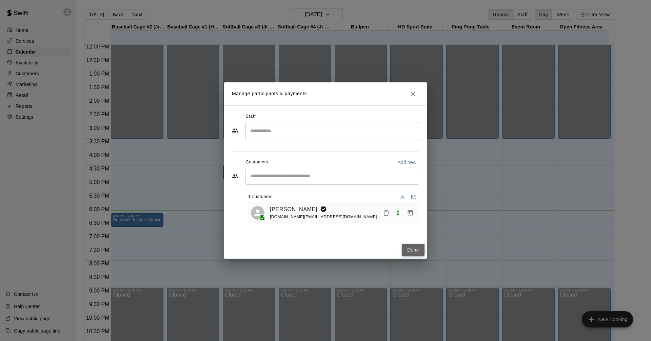
click at [413, 252] on button "Done" at bounding box center [413, 250] width 23 height 13
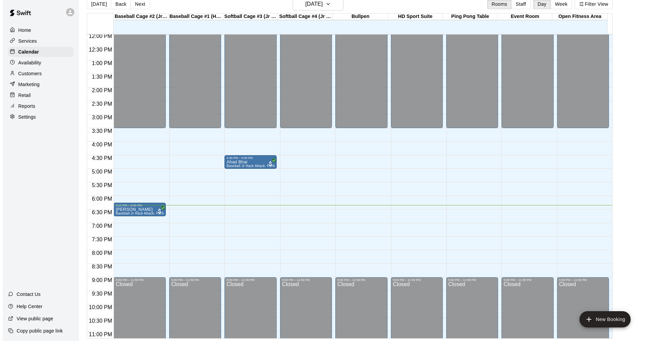
scroll to position [11, 0]
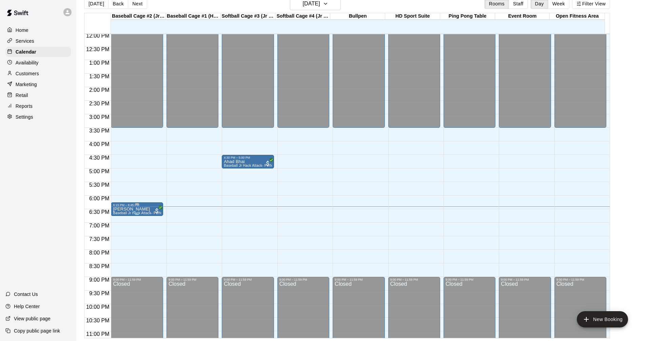
click at [138, 215] on div at bounding box center [137, 214] width 48 height 1
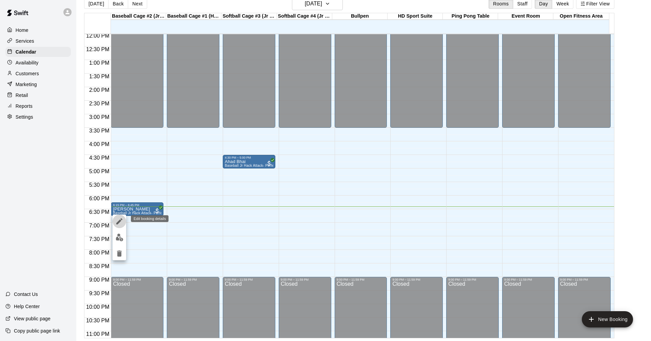
click at [119, 221] on icon "edit" at bounding box center [119, 221] width 6 height 6
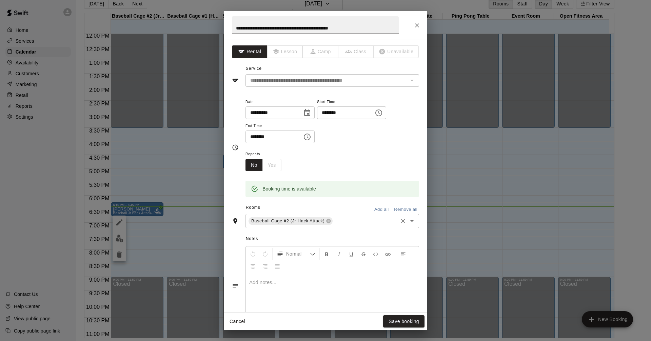
click at [408, 223] on icon "Open" at bounding box center [412, 221] width 8 height 8
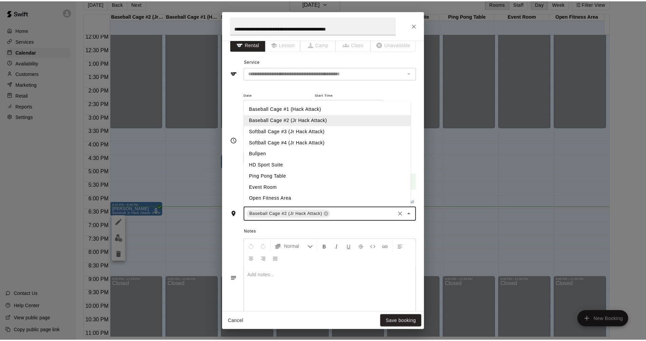
scroll to position [0, 0]
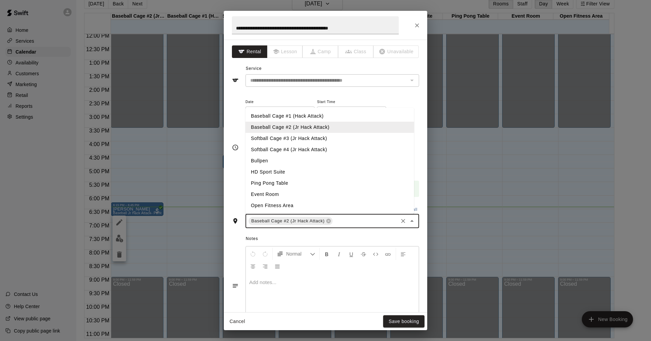
click at [282, 161] on li "Bullpen" at bounding box center [330, 160] width 169 height 11
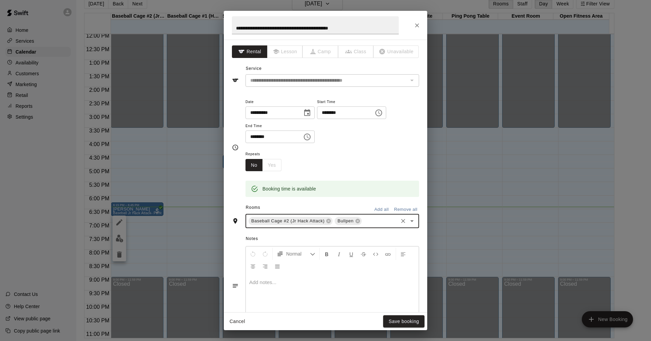
click at [380, 209] on button "Add all" at bounding box center [382, 210] width 22 height 11
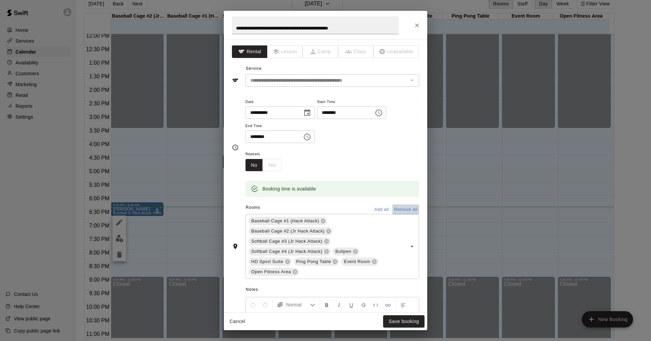
click at [399, 209] on button "Remove all" at bounding box center [405, 210] width 27 height 11
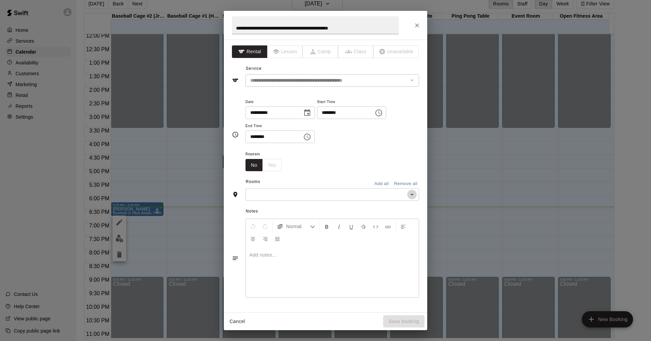
click at [408, 197] on icon "Open" at bounding box center [412, 195] width 8 height 8
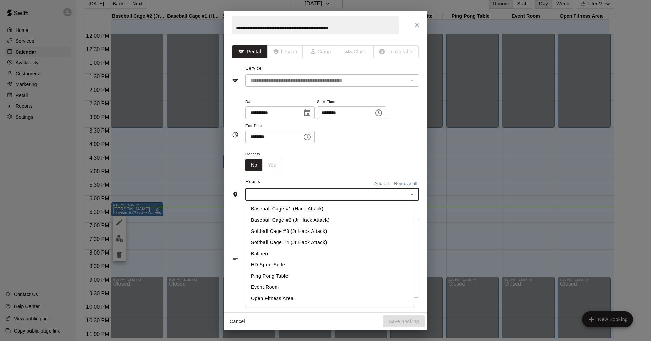
click at [312, 220] on li "Baseball Cage #2 (Jr Hack Attack)" at bounding box center [330, 220] width 169 height 11
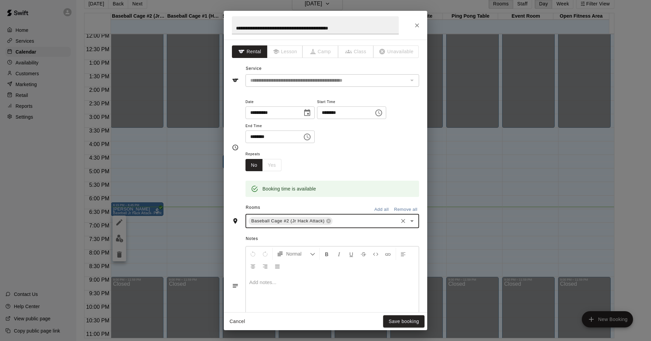
click at [408, 223] on icon "Open" at bounding box center [412, 221] width 8 height 8
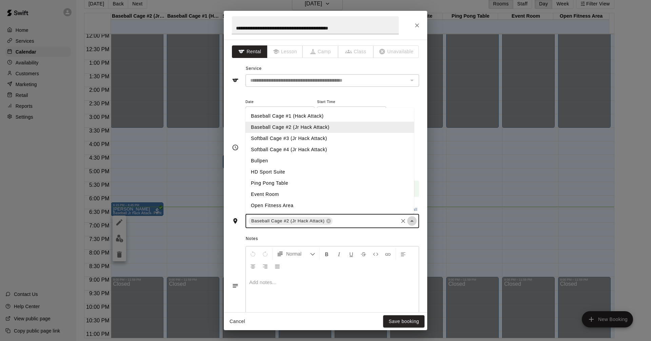
click at [410, 222] on icon "Close" at bounding box center [411, 221] width 3 height 2
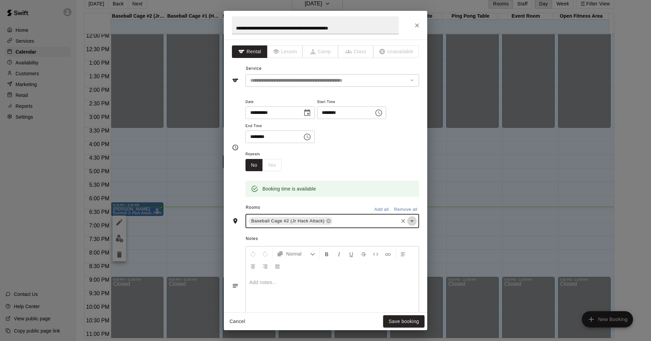
click at [408, 222] on icon "Open" at bounding box center [412, 221] width 8 height 8
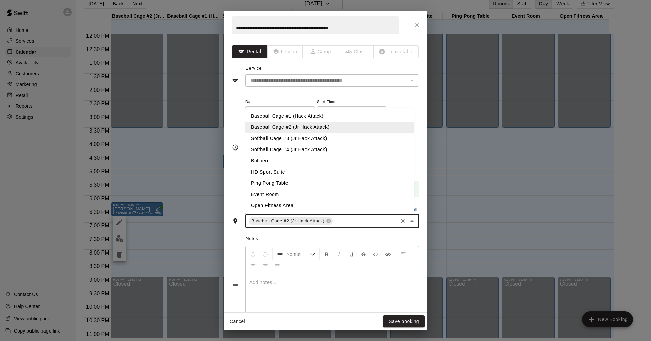
click at [263, 160] on li "Bullpen" at bounding box center [330, 160] width 169 height 11
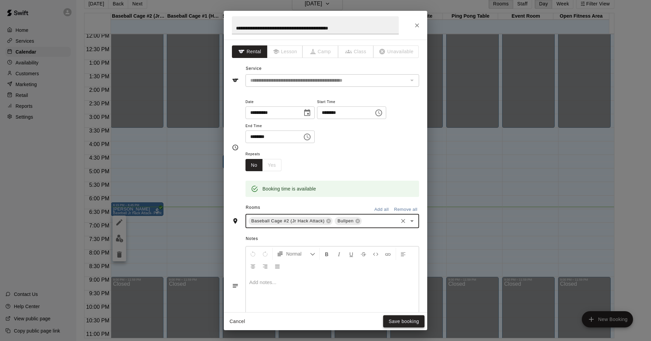
click at [395, 322] on button "Save booking" at bounding box center [403, 321] width 41 height 13
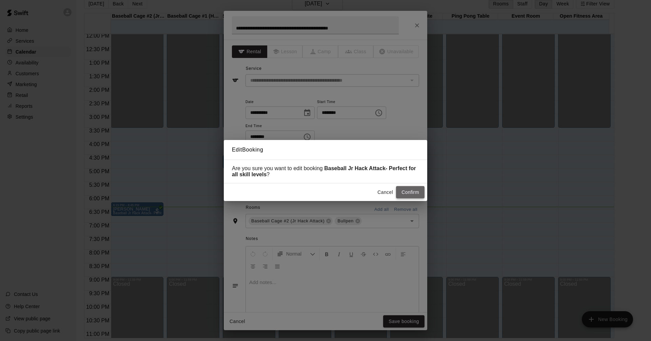
click at [407, 195] on button "Confirm" at bounding box center [410, 192] width 28 height 13
